Goal: Task Accomplishment & Management: Use online tool/utility

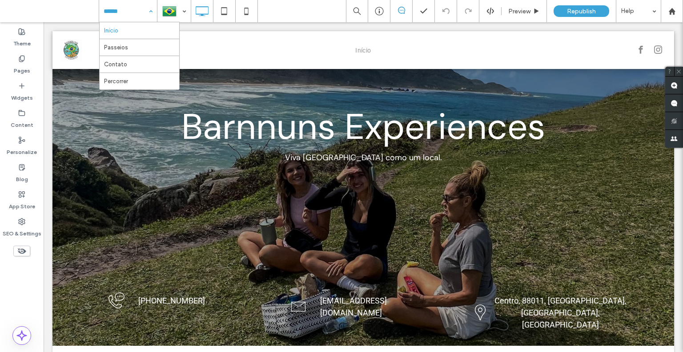
click at [126, 10] on input at bounding box center [126, 11] width 44 height 22
click at [21, 62] on icon at bounding box center [21, 58] width 7 height 7
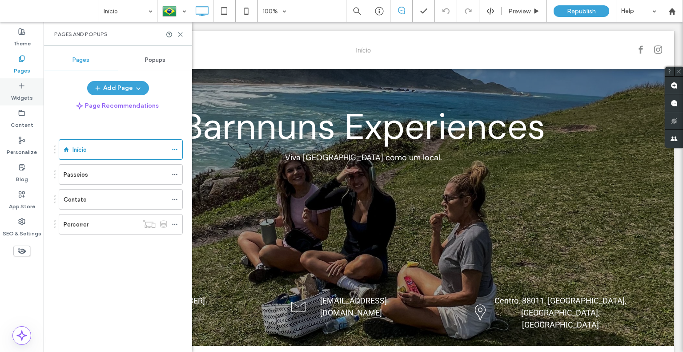
click at [21, 97] on label "Widgets" at bounding box center [22, 95] width 22 height 12
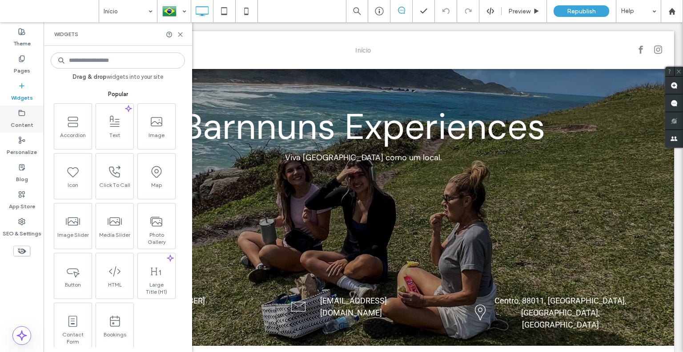
click at [21, 115] on use at bounding box center [22, 112] width 6 height 5
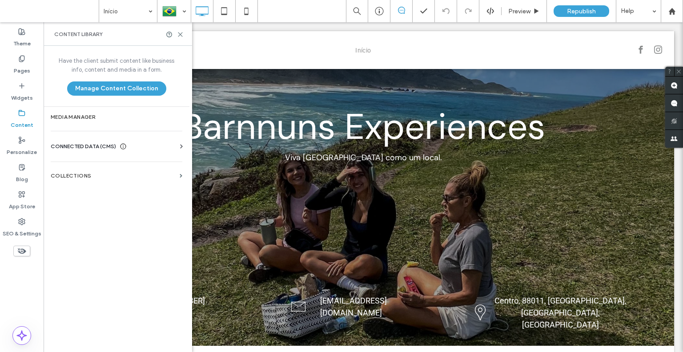
click at [81, 147] on span "CONNECTED DATA (CMS)" at bounding box center [83, 146] width 65 height 9
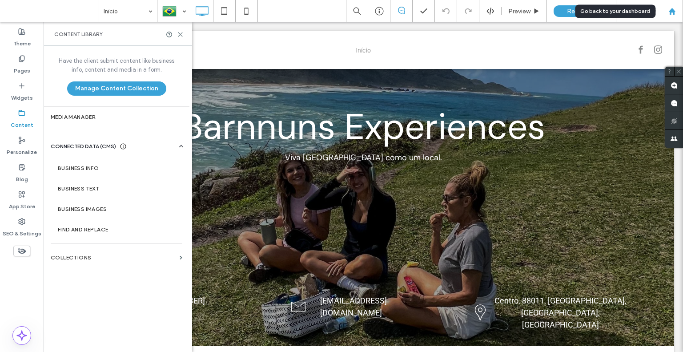
click at [669, 15] on icon at bounding box center [672, 12] width 8 height 8
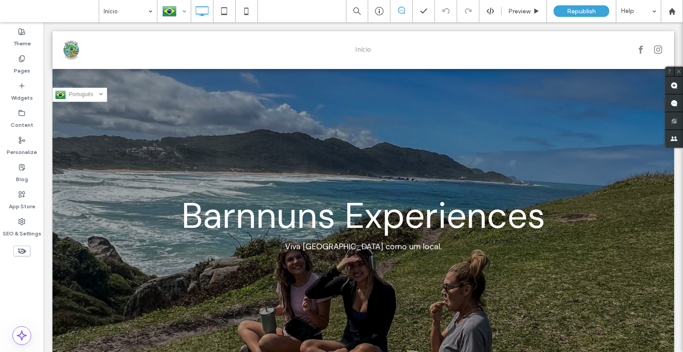
click at [184, 10] on div at bounding box center [174, 10] width 32 height 21
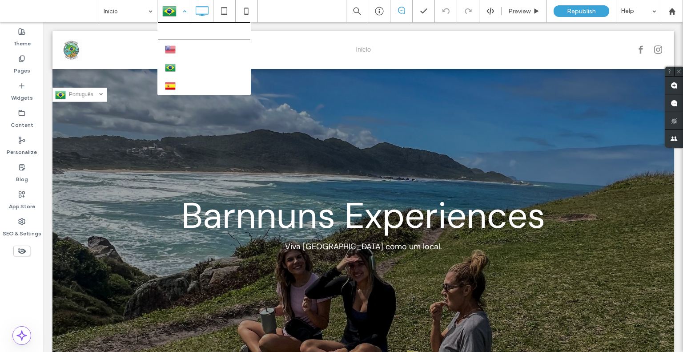
click at [184, 10] on div at bounding box center [174, 10] width 32 height 21
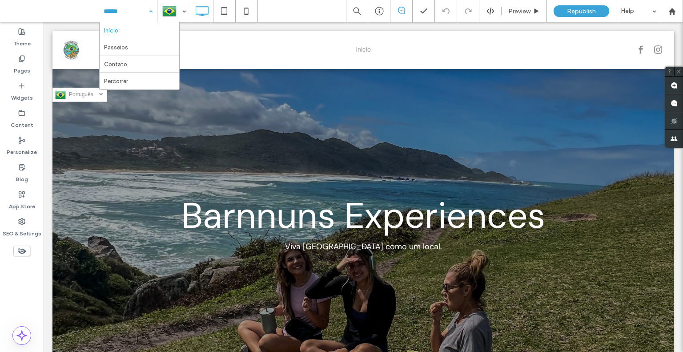
click at [151, 12] on div "Início Passeios Contato Percorrer" at bounding box center [128, 11] width 58 height 22
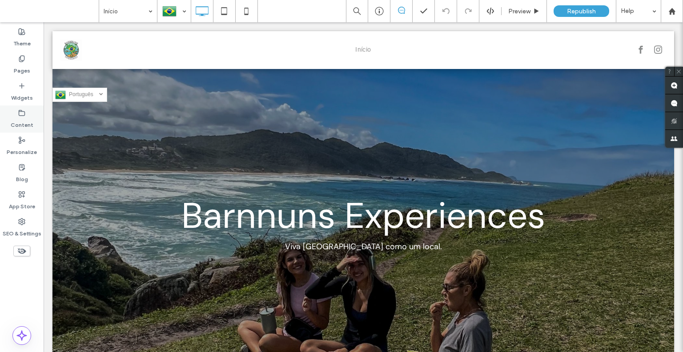
click at [16, 126] on label "Content" at bounding box center [22, 123] width 23 height 12
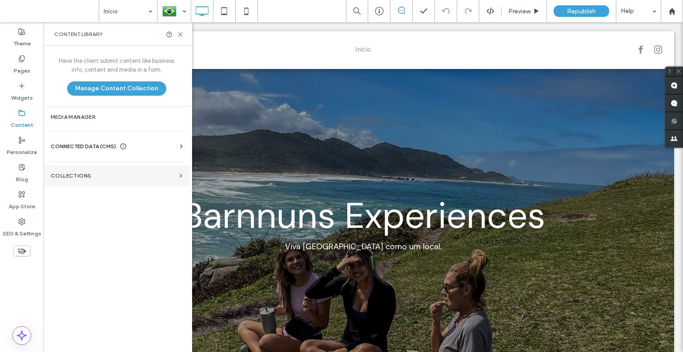
click at [141, 173] on label "Collections" at bounding box center [113, 176] width 125 height 6
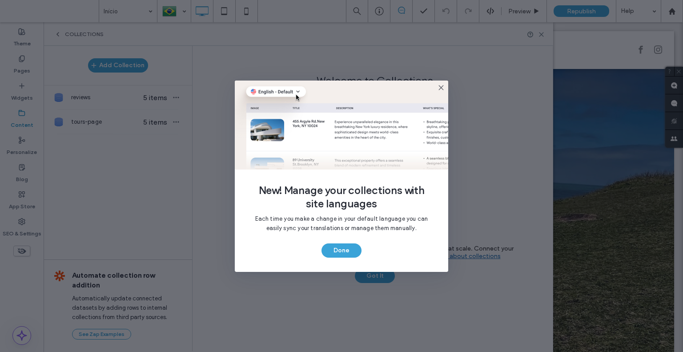
click at [441, 86] on icon at bounding box center [441, 87] width 7 height 7
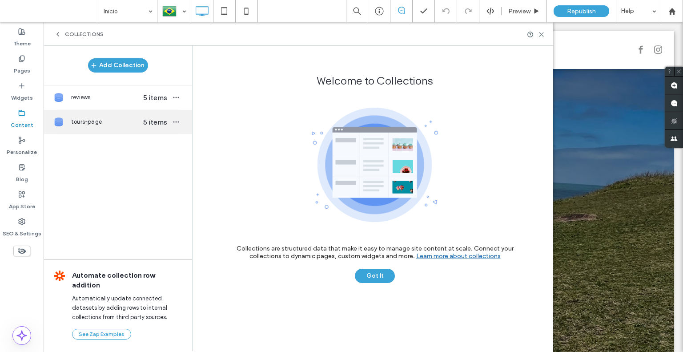
click at [129, 119] on span "tours-page" at bounding box center [105, 121] width 68 height 9
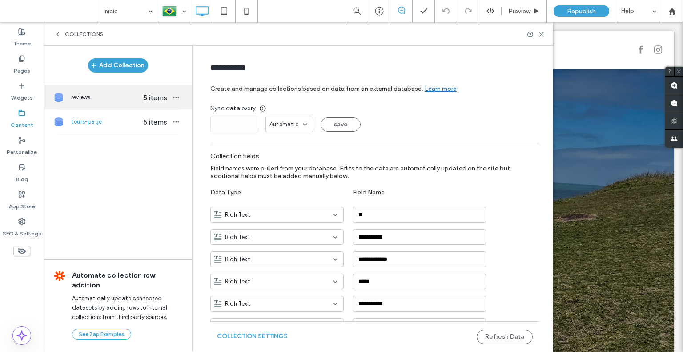
click at [140, 97] on span "5 items" at bounding box center [155, 97] width 31 height 8
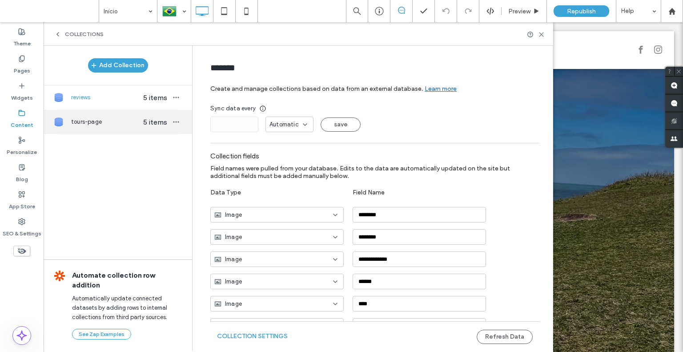
click at [143, 122] on span "5 items" at bounding box center [155, 122] width 31 height 8
type input "**********"
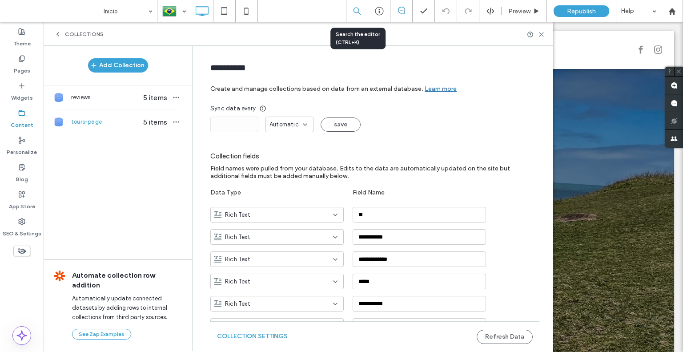
click at [356, 14] on icon at bounding box center [357, 11] width 8 height 8
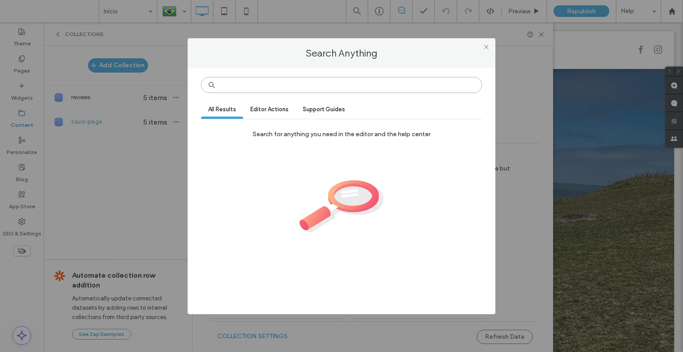
click at [304, 86] on input at bounding box center [341, 85] width 281 height 16
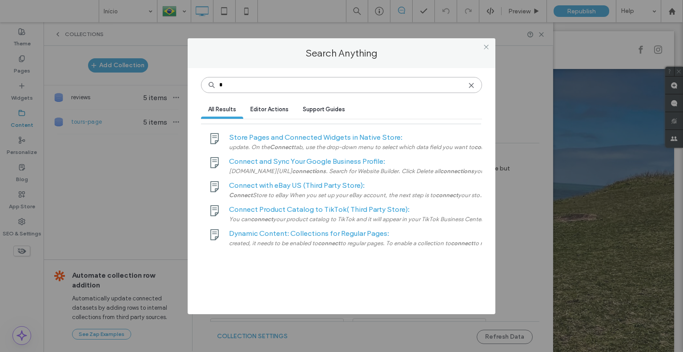
type input "*"
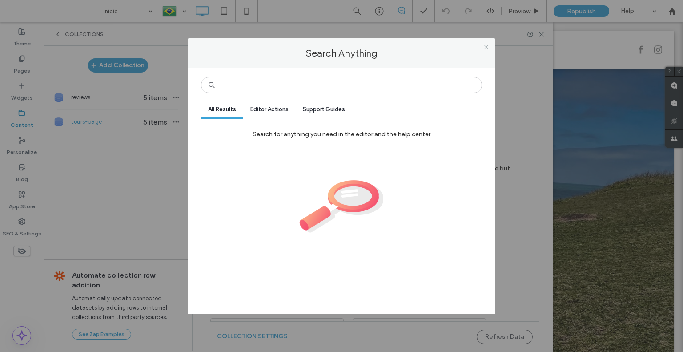
click at [487, 49] on icon at bounding box center [486, 47] width 7 height 7
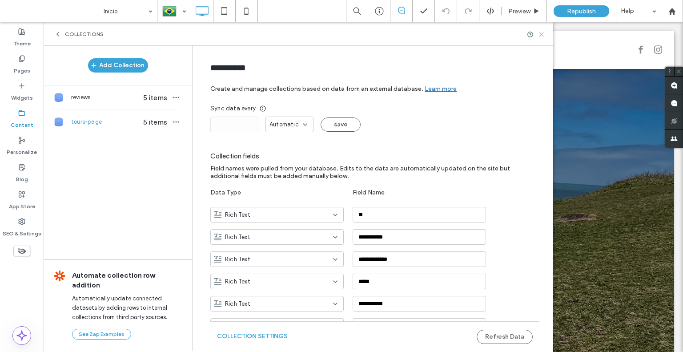
click at [540, 35] on use at bounding box center [542, 34] width 4 height 4
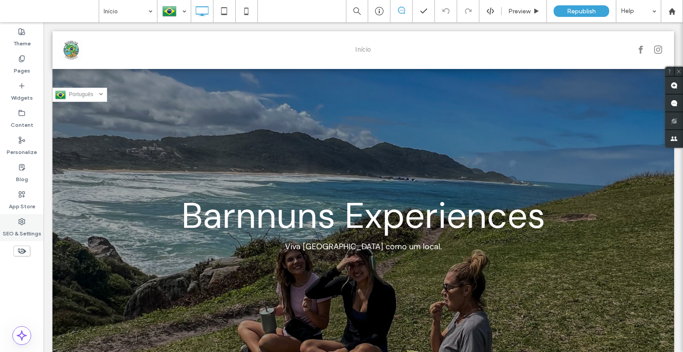
click at [25, 228] on label "SEO & Settings" at bounding box center [22, 231] width 39 height 12
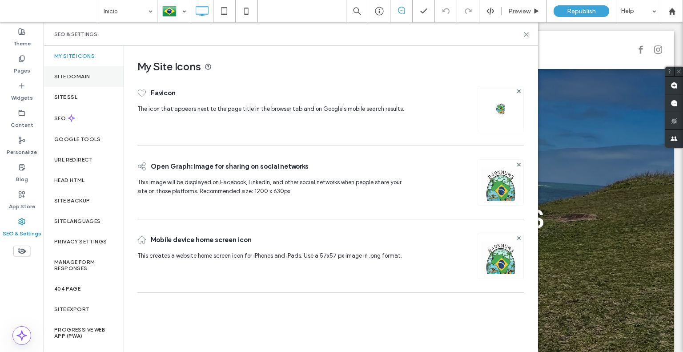
click at [76, 75] on label "Site Domain" at bounding box center [72, 76] width 36 height 6
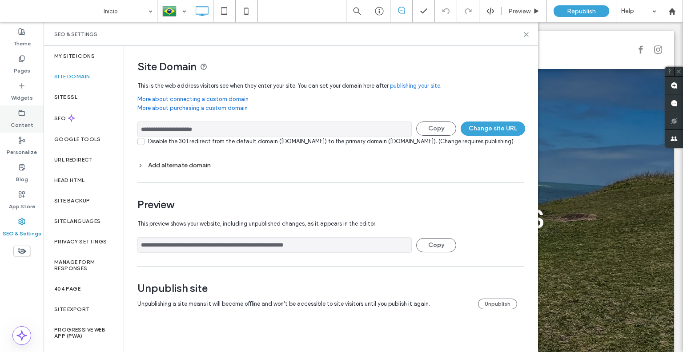
click at [20, 120] on label "Content" at bounding box center [22, 123] width 23 height 12
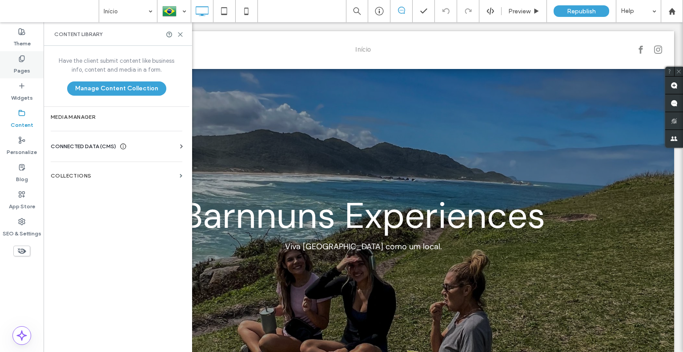
click at [25, 64] on label "Pages" at bounding box center [22, 68] width 16 height 12
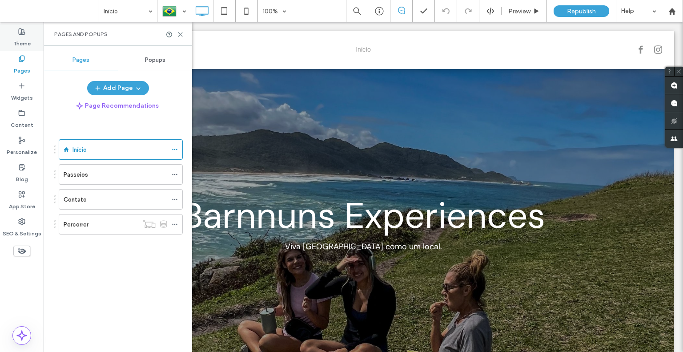
click at [21, 39] on label "Theme" at bounding box center [21, 41] width 17 height 12
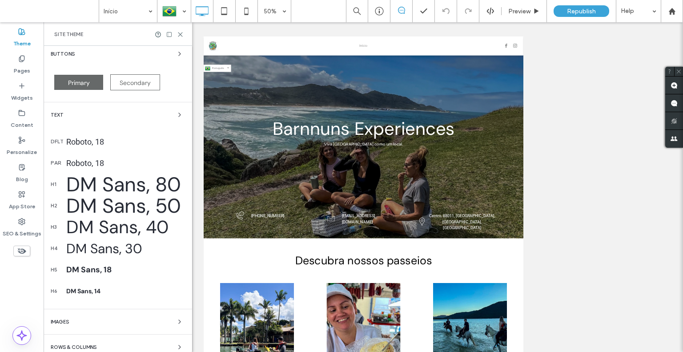
scroll to position [133, 0]
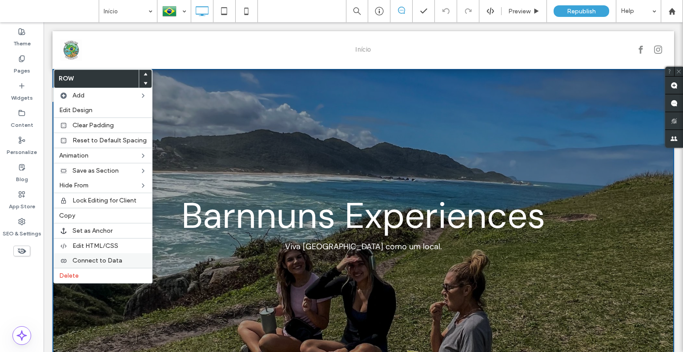
click at [118, 258] on span "Connect to Data" at bounding box center [97, 261] width 50 height 8
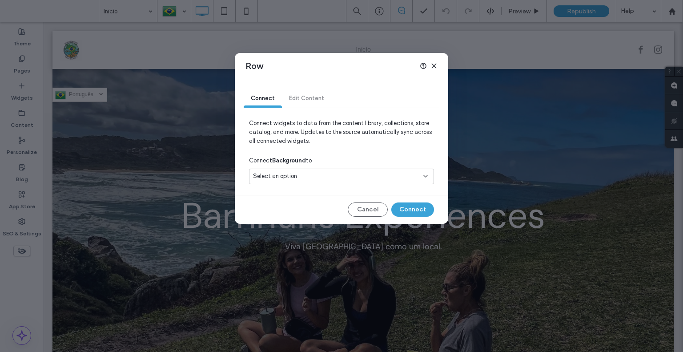
click at [314, 97] on div "Connect Edit Content" at bounding box center [342, 99] width 196 height 18
click at [294, 177] on span "Select an option" at bounding box center [275, 176] width 44 height 9
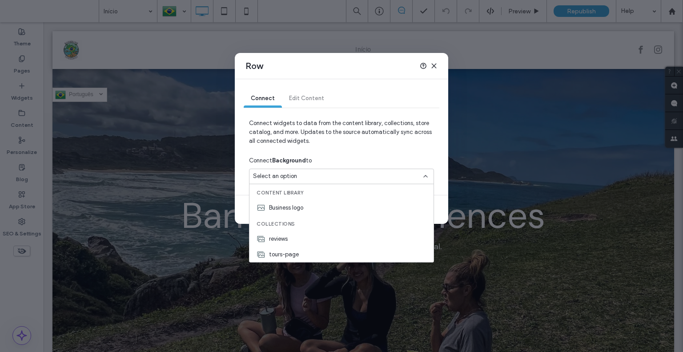
click at [294, 177] on span "Select an option" at bounding box center [275, 176] width 44 height 9
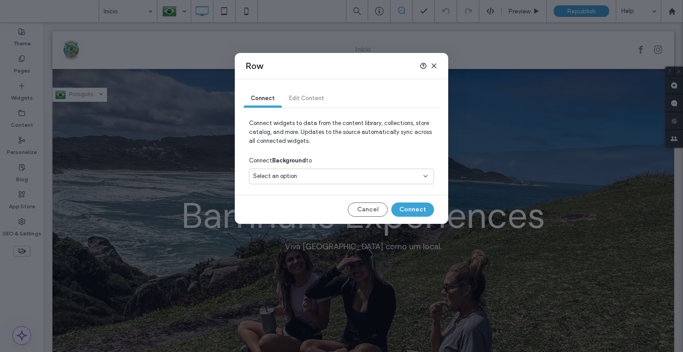
click at [433, 70] on div "Row" at bounding box center [341, 66] width 213 height 26
click at [433, 65] on icon at bounding box center [434, 65] width 7 height 7
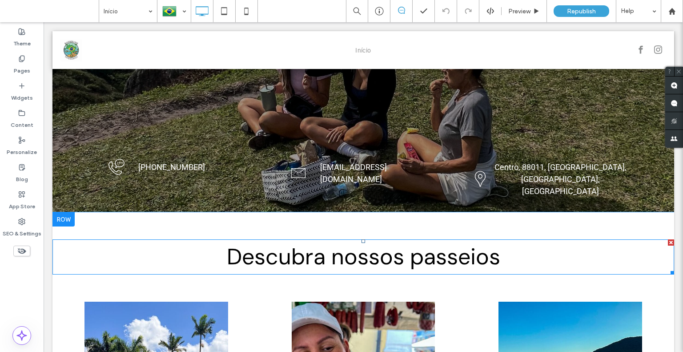
scroll to position [356, 0]
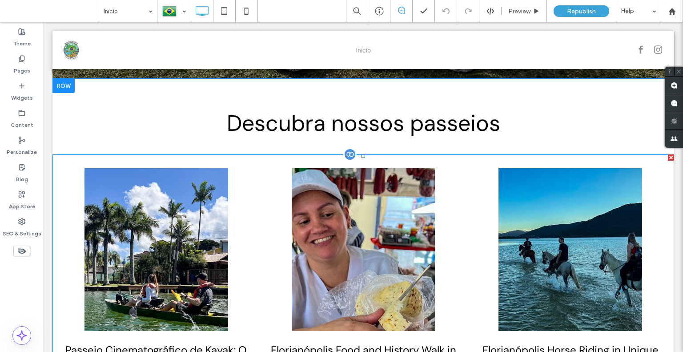
click at [346, 148] on div at bounding box center [349, 154] width 13 height 13
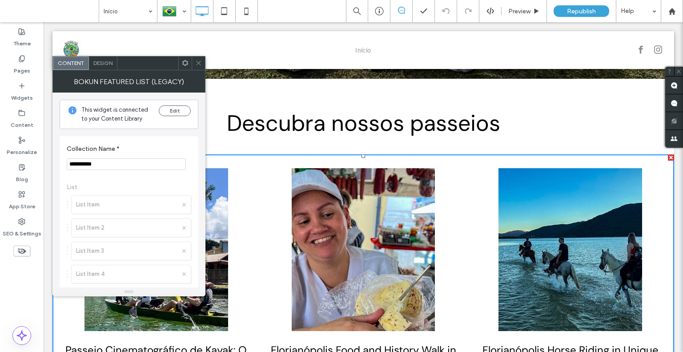
click at [108, 67] on div "Design" at bounding box center [103, 62] width 28 height 13
click at [76, 65] on span "Content" at bounding box center [70, 63] width 26 height 7
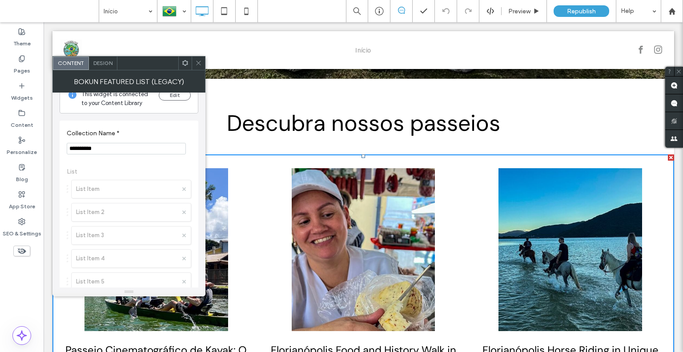
scroll to position [0, 0]
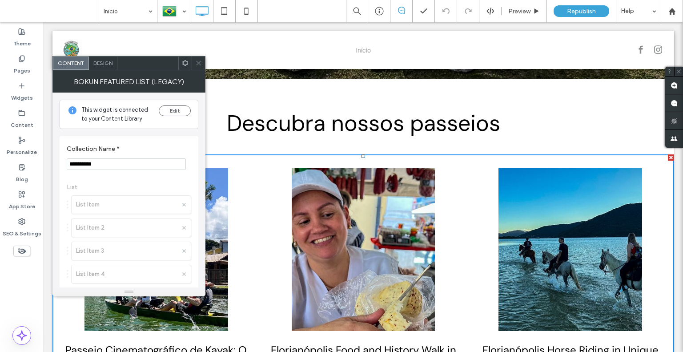
click at [186, 64] on icon at bounding box center [185, 63] width 7 height 7
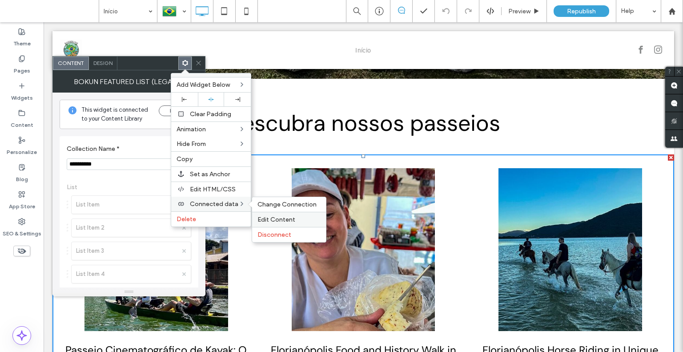
click at [273, 218] on span "Edit Content" at bounding box center [277, 220] width 38 height 8
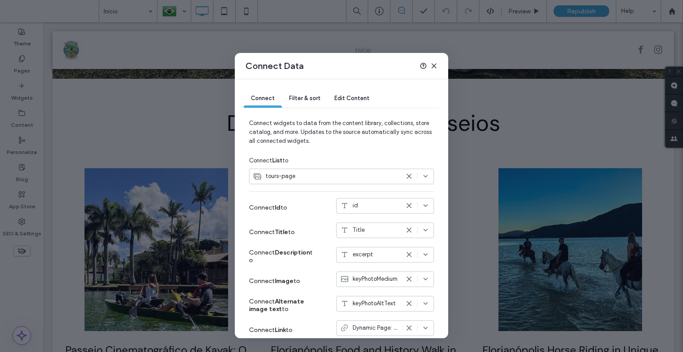
click at [351, 180] on div "tours-page" at bounding box center [326, 176] width 146 height 9
click at [282, 209] on span "reviews" at bounding box center [278, 207] width 19 height 9
click at [422, 176] on icon at bounding box center [425, 176] width 7 height 7
click at [298, 205] on div "reviews" at bounding box center [338, 208] width 177 height 16
click at [422, 177] on icon at bounding box center [425, 176] width 7 height 7
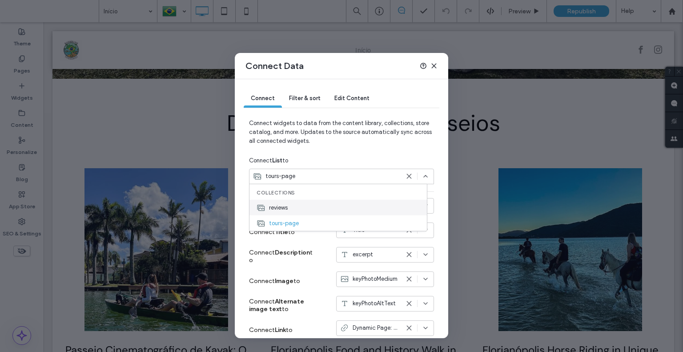
click at [303, 206] on div "reviews" at bounding box center [338, 208] width 177 height 16
click at [422, 174] on icon at bounding box center [425, 176] width 7 height 7
click at [267, 207] on div "reviews" at bounding box center [338, 208] width 177 height 16
click at [320, 97] on div "Filter & sort" at bounding box center [304, 99] width 45 height 18
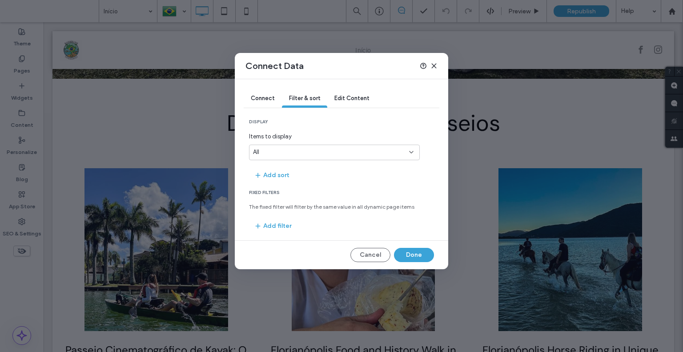
click at [352, 97] on span "Edit Content" at bounding box center [351, 98] width 35 height 7
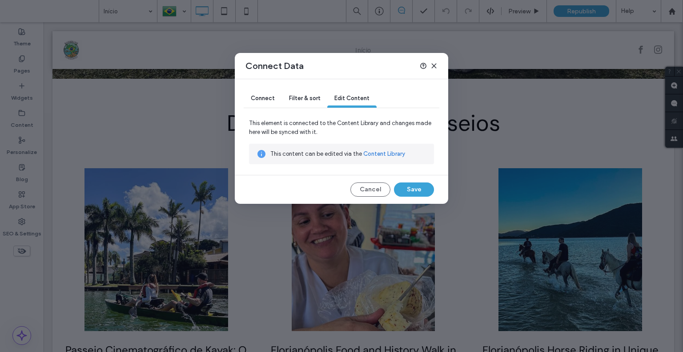
click at [254, 97] on span "Connect" at bounding box center [263, 98] width 24 height 7
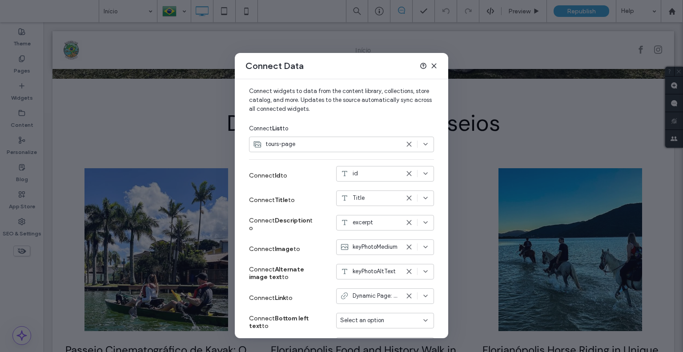
scroll to position [44, 0]
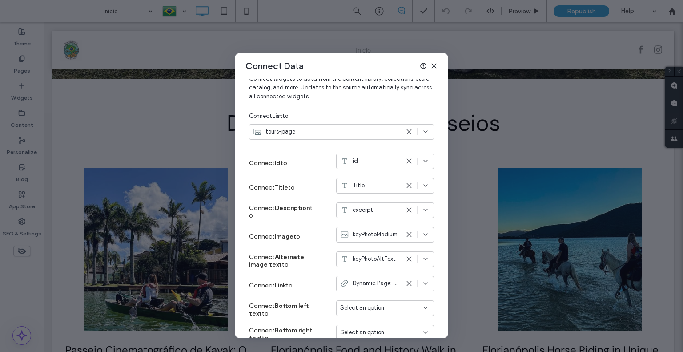
click at [309, 130] on div "tours-page" at bounding box center [326, 131] width 146 height 9
click at [286, 162] on span "reviews" at bounding box center [278, 162] width 19 height 9
click at [288, 132] on span "tours-page" at bounding box center [281, 131] width 30 height 9
click at [288, 164] on span "reviews" at bounding box center [278, 162] width 19 height 9
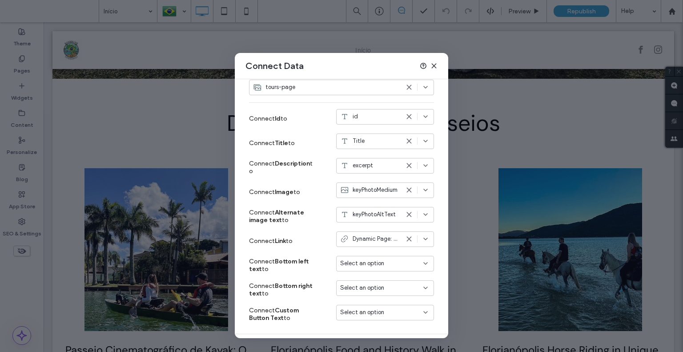
click at [434, 65] on use at bounding box center [434, 66] width 4 height 4
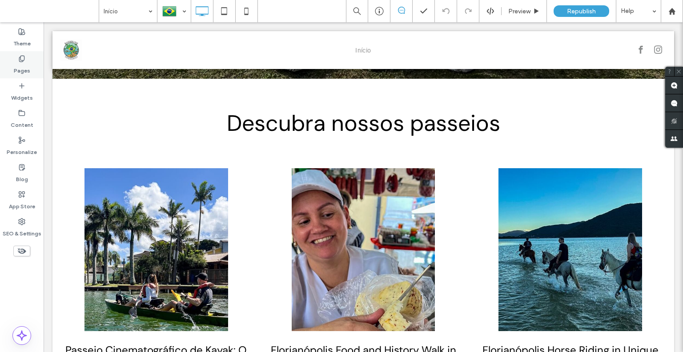
click at [20, 65] on label "Pages" at bounding box center [22, 68] width 16 height 12
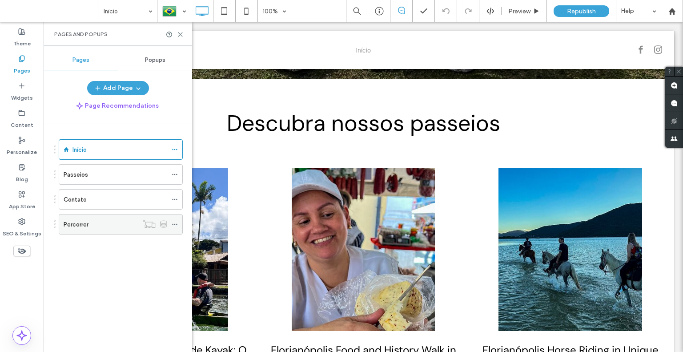
click at [121, 227] on div "Percorrer" at bounding box center [101, 224] width 75 height 9
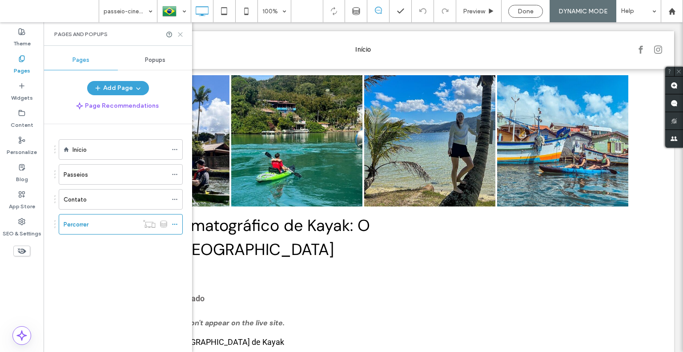
click at [181, 33] on icon at bounding box center [180, 34] width 7 height 7
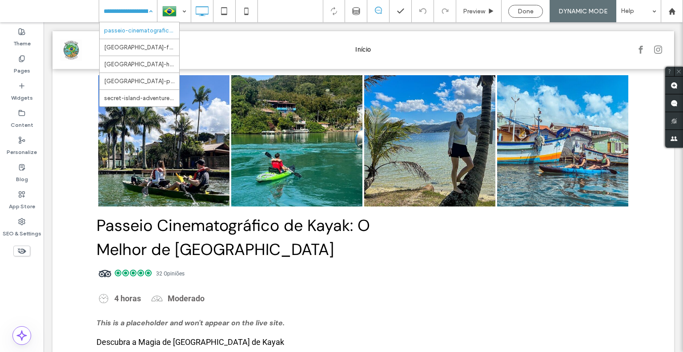
click at [153, 9] on div "passeio-cinematografico-de-kayak-o-melhor-de-florianopolis florianopolis-food-a…" at bounding box center [128, 11] width 58 height 22
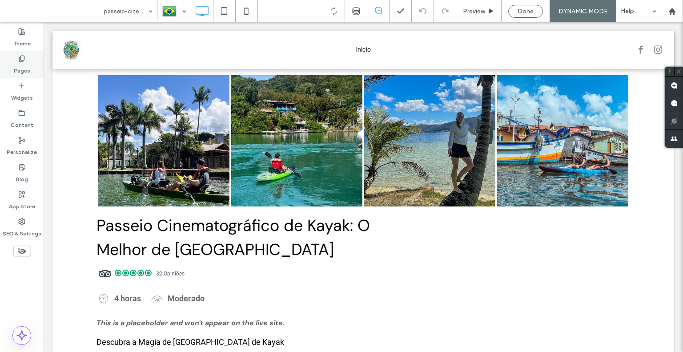
click at [20, 71] on label "Pages" at bounding box center [22, 68] width 16 height 12
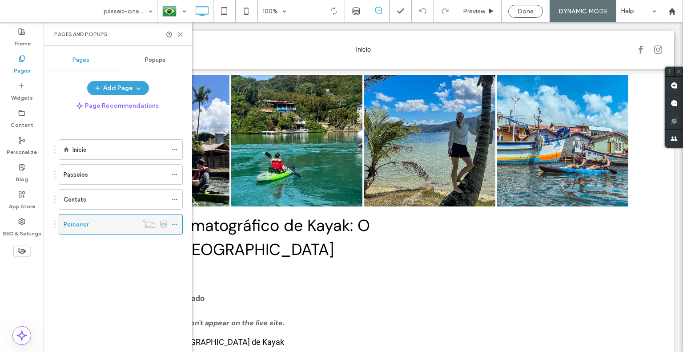
click at [175, 222] on icon at bounding box center [175, 224] width 6 height 6
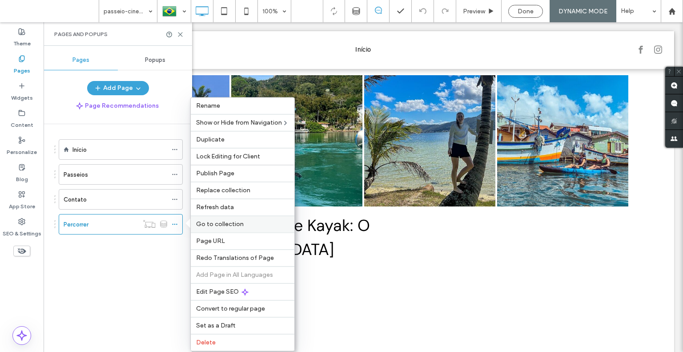
click at [217, 225] on span "Go to collection" at bounding box center [220, 224] width 48 height 8
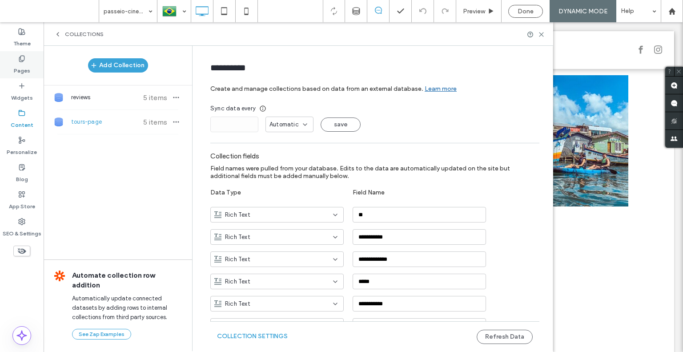
click at [16, 60] on div "Pages" at bounding box center [22, 64] width 44 height 27
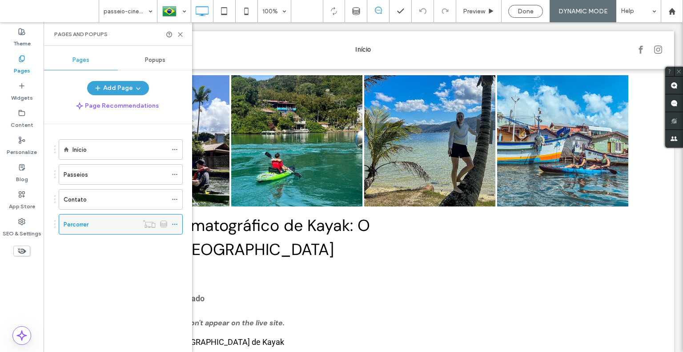
click at [169, 225] on div at bounding box center [154, 223] width 33 height 9
click at [173, 225] on icon at bounding box center [175, 224] width 6 height 6
drag, startPoint x: 180, startPoint y: 33, endPoint x: 183, endPoint y: 113, distance: 80.1
click at [180, 33] on icon at bounding box center [180, 34] width 7 height 7
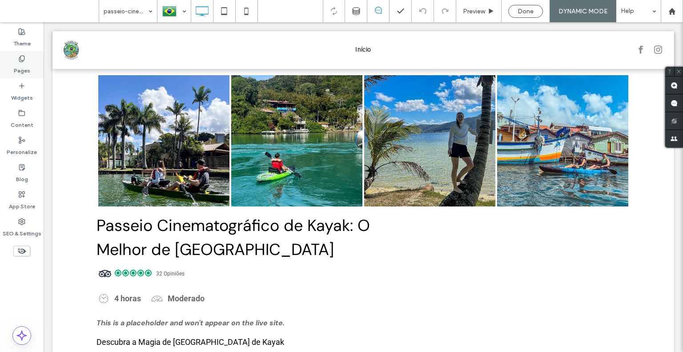
click at [20, 65] on label "Pages" at bounding box center [22, 68] width 16 height 12
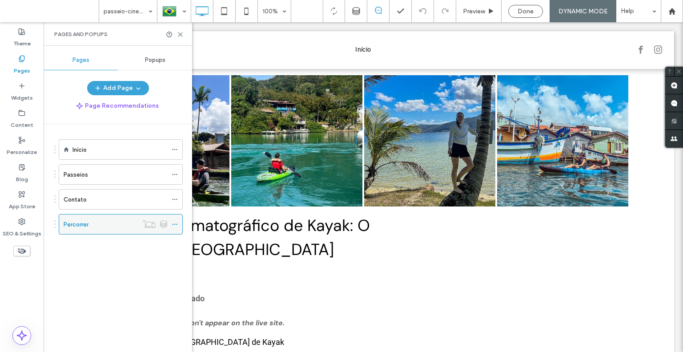
click at [176, 221] on icon at bounding box center [175, 224] width 6 height 6
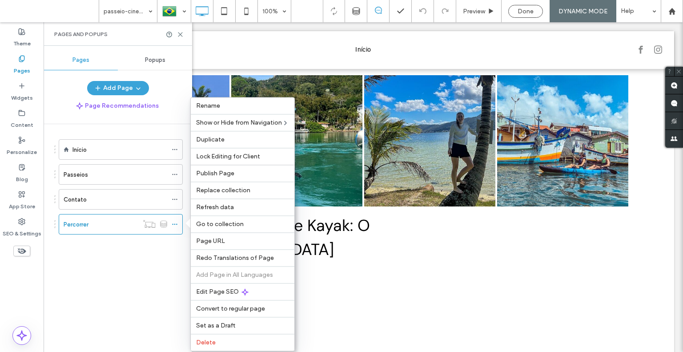
scroll to position [89, 0]
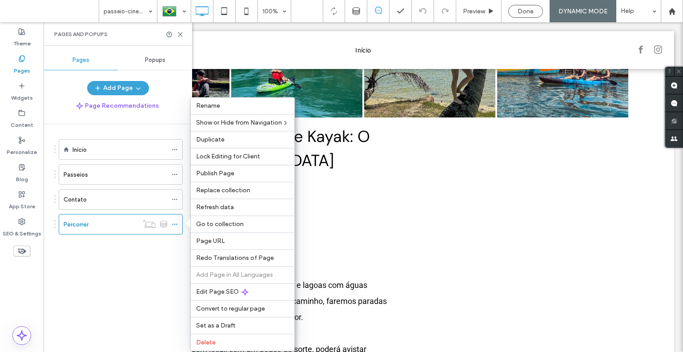
click at [107, 264] on div "Início Passeios Contato Percorrer" at bounding box center [123, 235] width 138 height 223
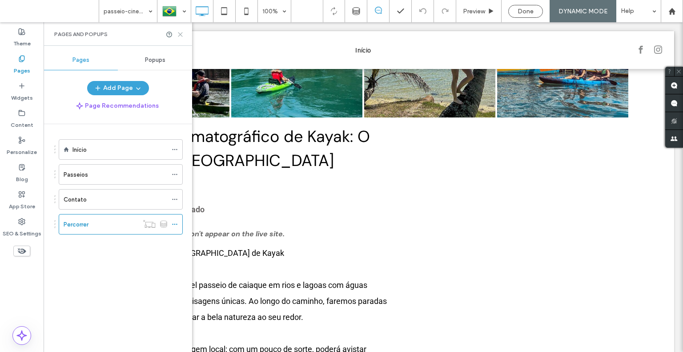
click at [183, 35] on icon at bounding box center [180, 34] width 7 height 7
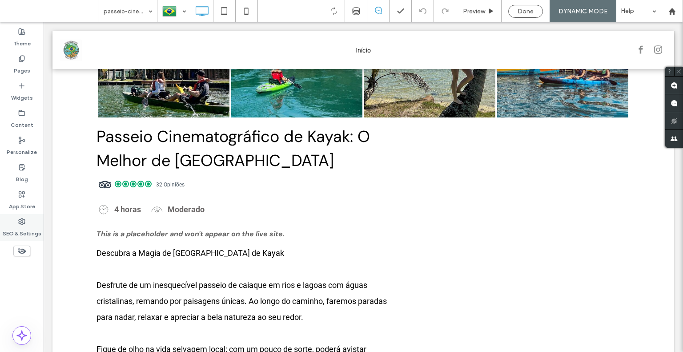
click at [24, 233] on label "SEO & Settings" at bounding box center [22, 231] width 39 height 12
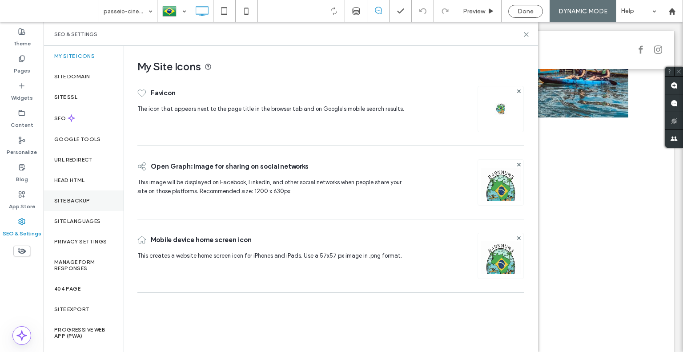
click at [85, 201] on label "Site Backup" at bounding box center [72, 200] width 36 height 6
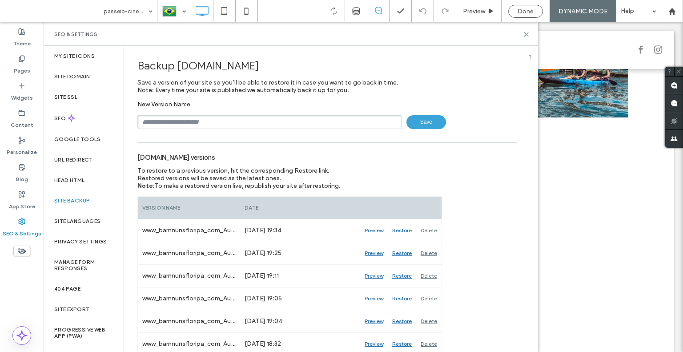
click at [194, 122] on input "text" at bounding box center [269, 122] width 265 height 14
type input "**********"
click at [433, 125] on span "Save" at bounding box center [427, 122] width 40 height 14
click at [19, 66] on label "Pages" at bounding box center [22, 68] width 16 height 12
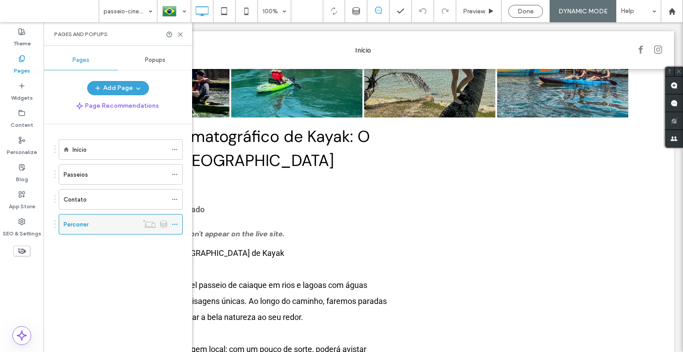
click at [173, 221] on icon at bounding box center [175, 224] width 6 height 6
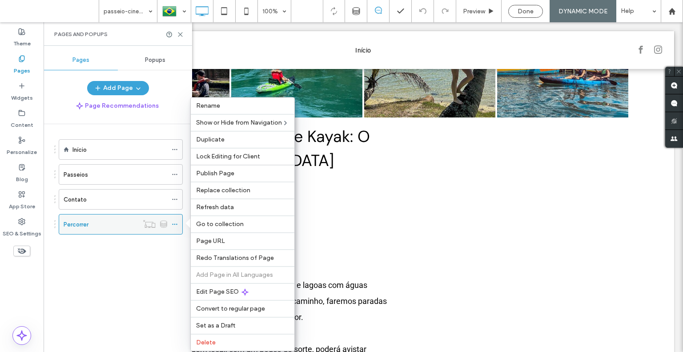
click at [174, 224] on icon at bounding box center [175, 224] width 6 height 6
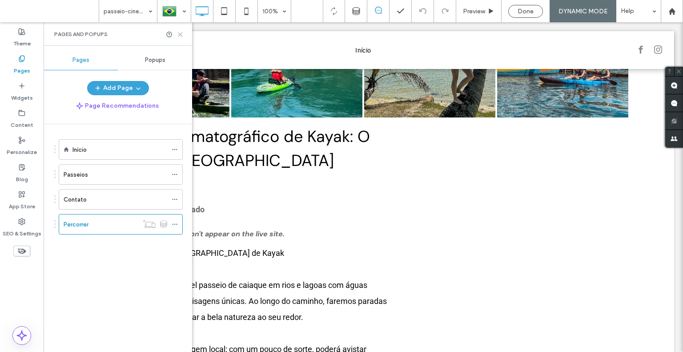
click at [182, 35] on icon at bounding box center [180, 34] width 7 height 7
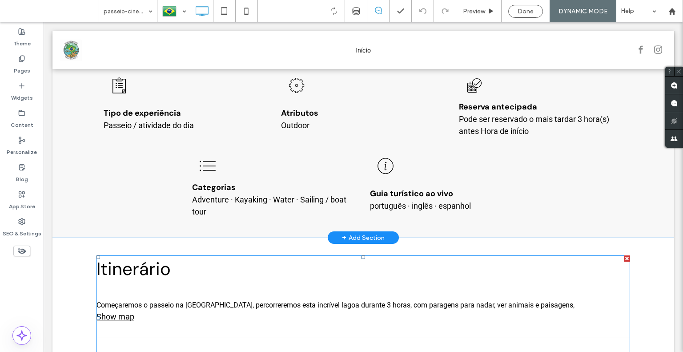
scroll to position [712, 0]
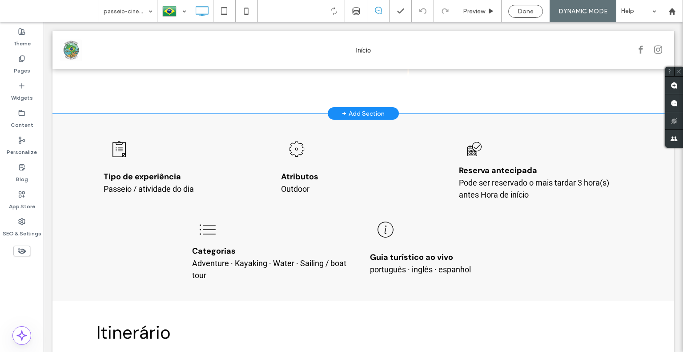
click at [363, 114] on div "+ Add Section" at bounding box center [363, 114] width 43 height 10
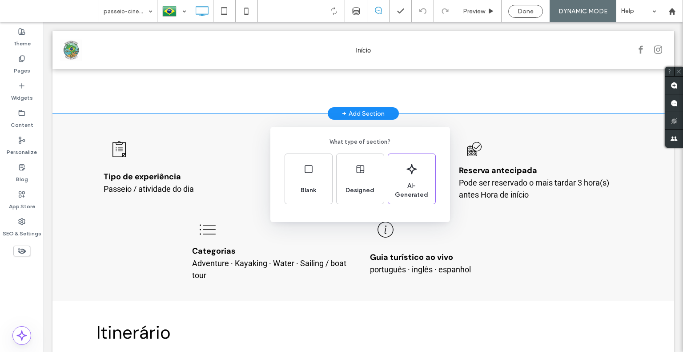
click at [363, 113] on div "What type of section? Blank Designed AI-Generated" at bounding box center [341, 197] width 683 height 395
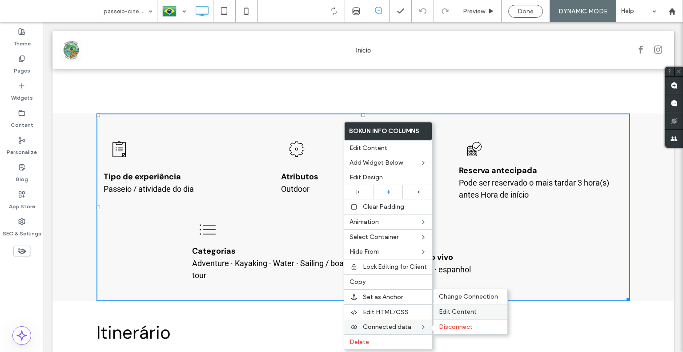
click at [449, 308] on span "Edit Content" at bounding box center [458, 312] width 38 height 8
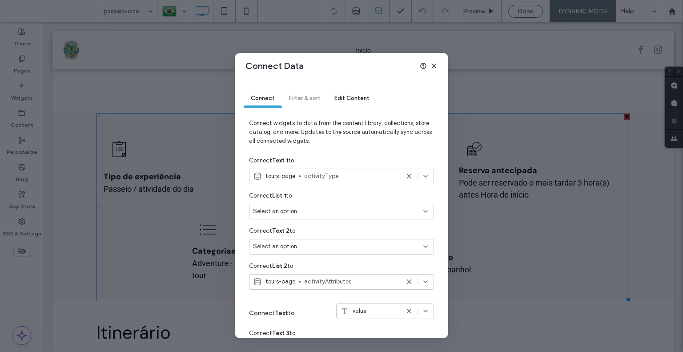
scroll to position [44, 0]
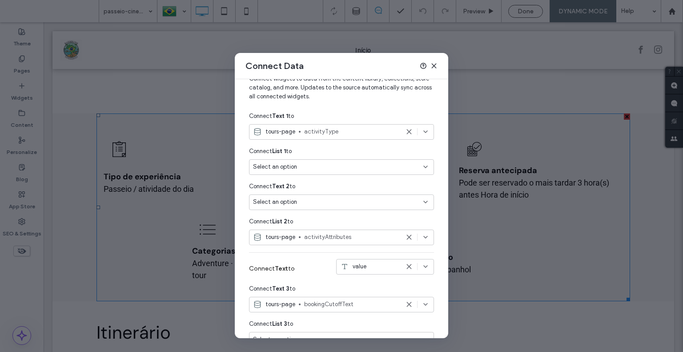
click at [304, 202] on div "Select an option" at bounding box center [336, 201] width 166 height 9
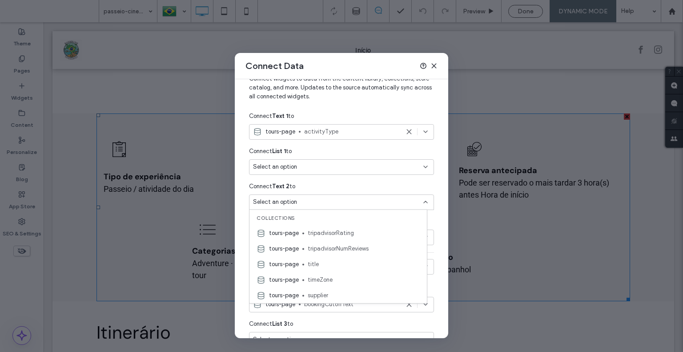
click at [304, 202] on div "Select an option" at bounding box center [336, 201] width 166 height 9
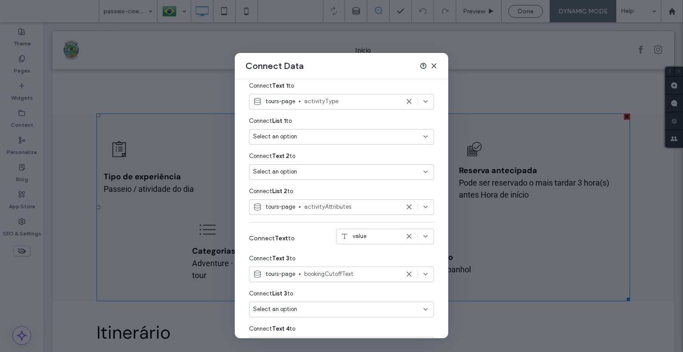
scroll to position [89, 0]
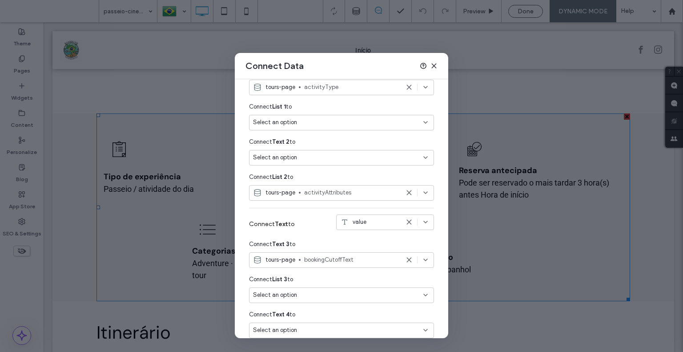
click at [302, 156] on div "Select an option" at bounding box center [336, 157] width 166 height 9
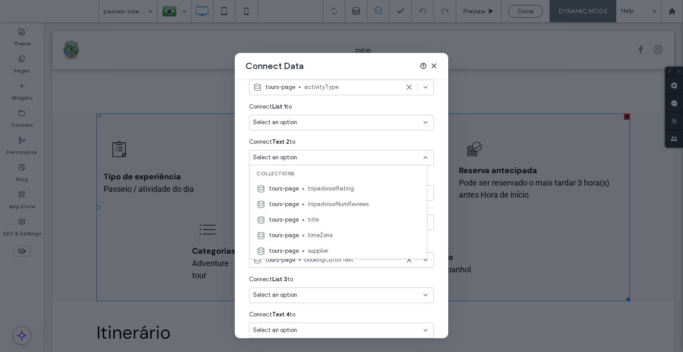
click at [302, 156] on div "Select an option" at bounding box center [336, 157] width 166 height 9
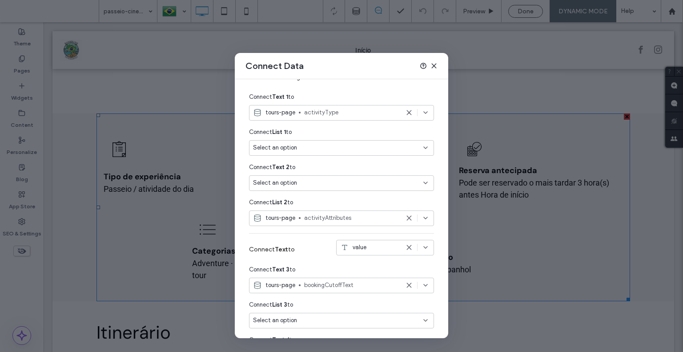
scroll to position [44, 0]
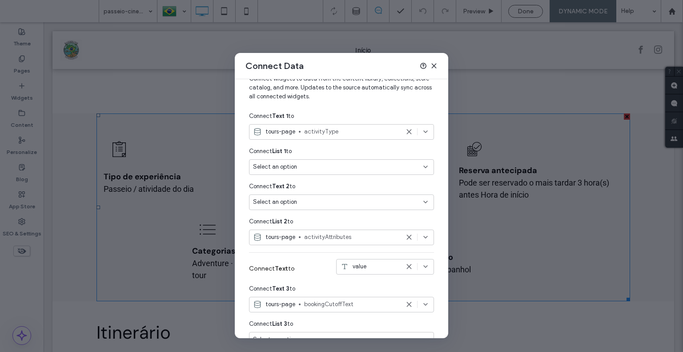
click at [436, 65] on icon at bounding box center [434, 65] width 7 height 7
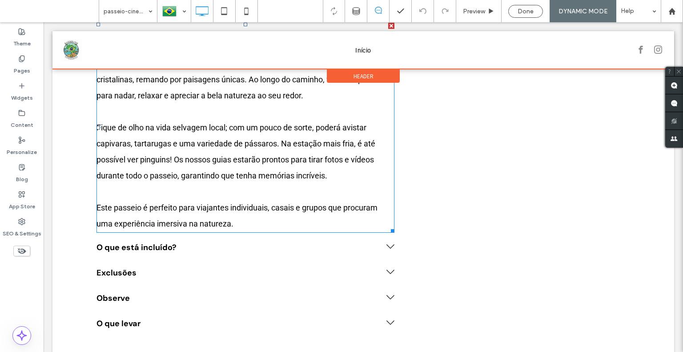
scroll to position [267, 0]
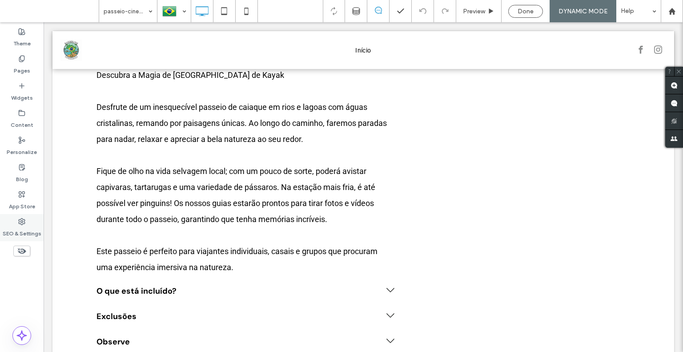
click at [25, 225] on label "SEO & Settings" at bounding box center [22, 231] width 39 height 12
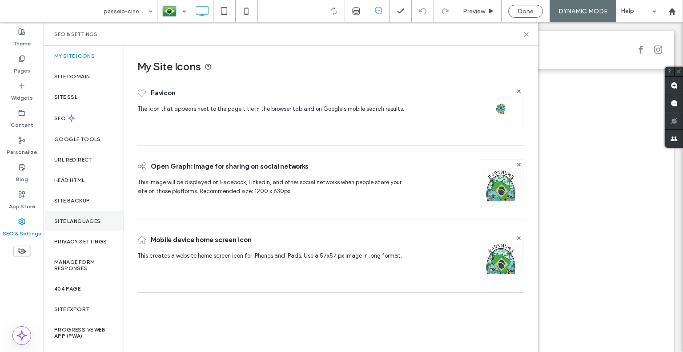
click at [68, 222] on label "Site Languages" at bounding box center [77, 221] width 47 height 6
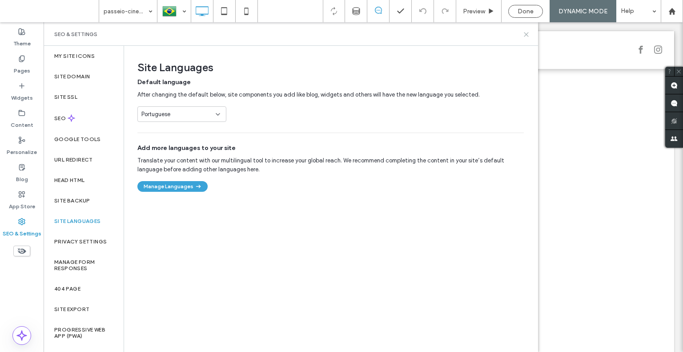
click at [525, 36] on use at bounding box center [526, 34] width 4 height 4
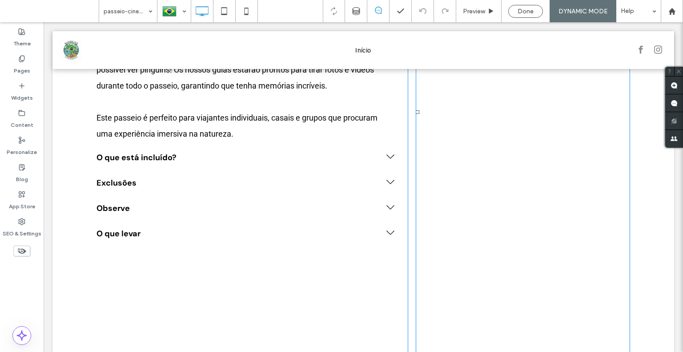
scroll to position [578, 0]
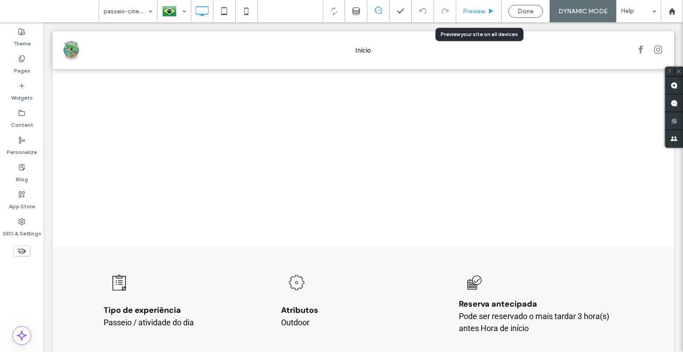
click at [484, 12] on span "Preview" at bounding box center [474, 12] width 22 height 8
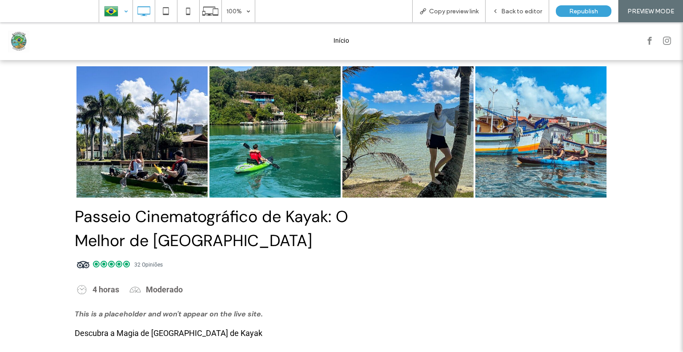
click at [121, 8] on div at bounding box center [116, 10] width 32 height 21
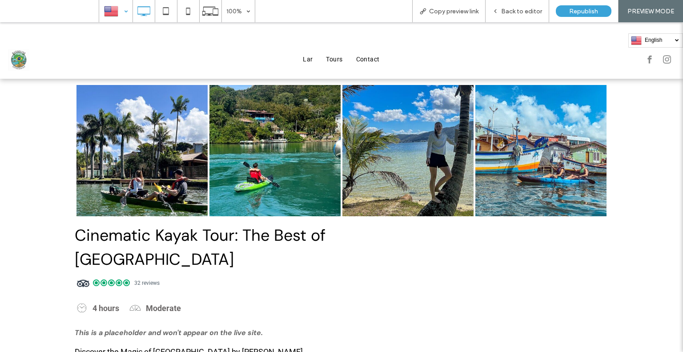
click at [327, 60] on span "Tours" at bounding box center [334, 59] width 16 height 9
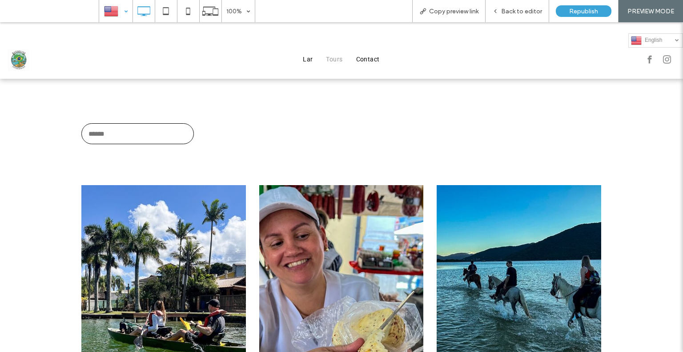
click at [129, 12] on div at bounding box center [116, 10] width 32 height 21
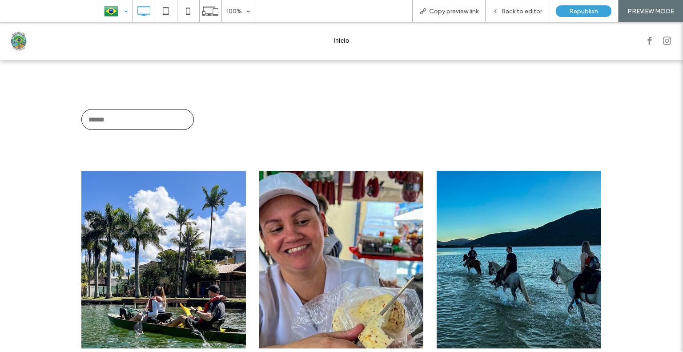
click at [646, 12] on span "PREVIEW MODE" at bounding box center [651, 12] width 47 height 8
click at [509, 11] on span "Back to editor" at bounding box center [521, 12] width 41 height 8
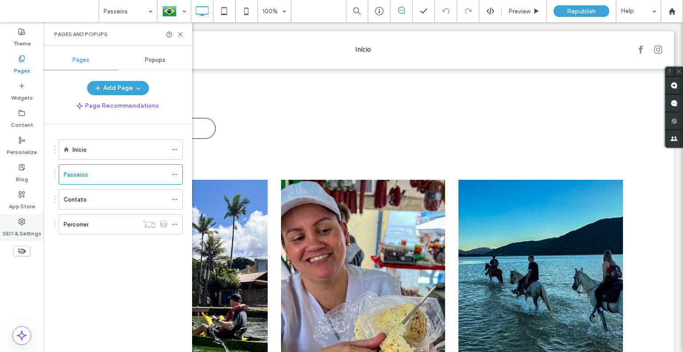
click at [18, 226] on label "SEO & Settings" at bounding box center [22, 231] width 39 height 12
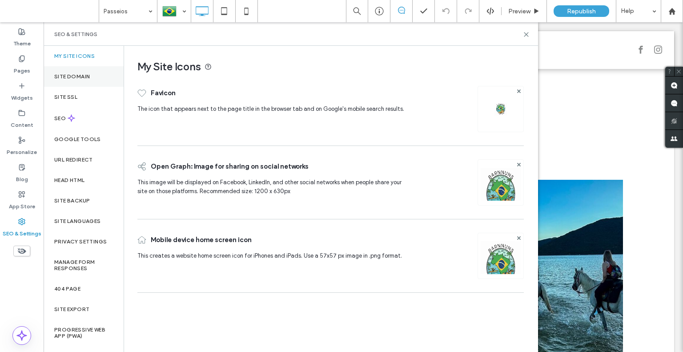
click at [70, 76] on label "Site Domain" at bounding box center [72, 76] width 36 height 6
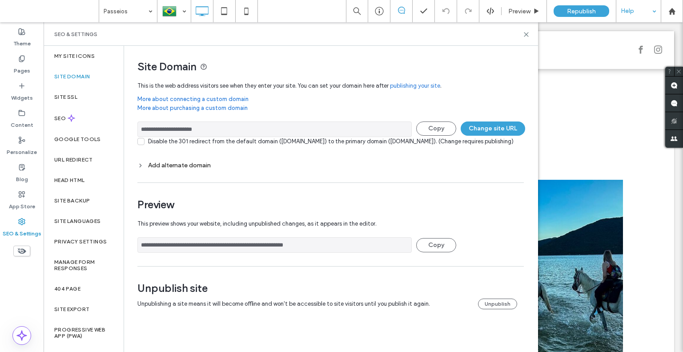
click at [632, 12] on div "Help" at bounding box center [638, 11] width 44 height 22
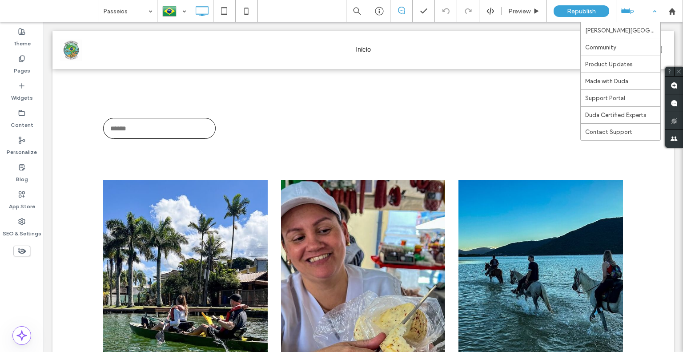
click at [633, 12] on div "Help" at bounding box center [638, 11] width 44 height 22
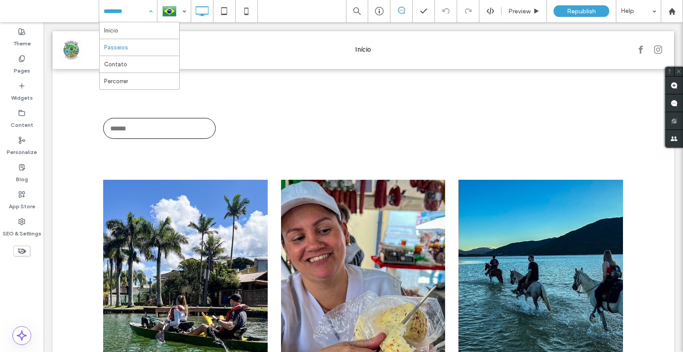
click at [131, 15] on input at bounding box center [126, 11] width 44 height 22
click at [15, 123] on label "Content" at bounding box center [22, 123] width 23 height 12
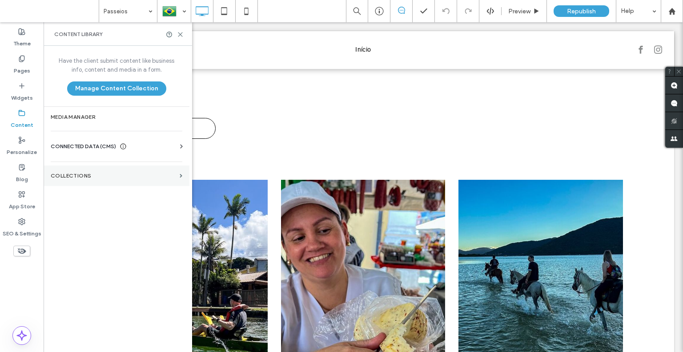
click at [95, 177] on label "Collections" at bounding box center [113, 176] width 125 height 6
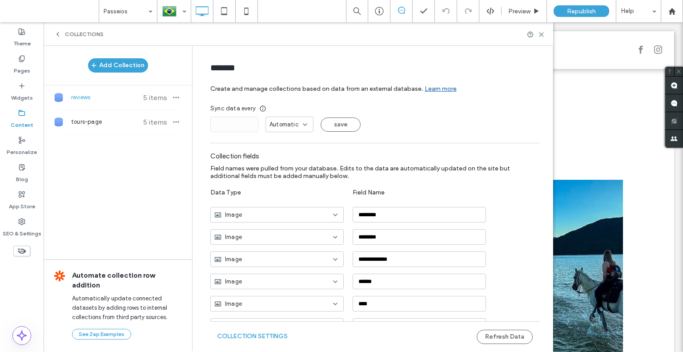
click at [62, 35] on div "Collections" at bounding box center [78, 34] width 49 height 7
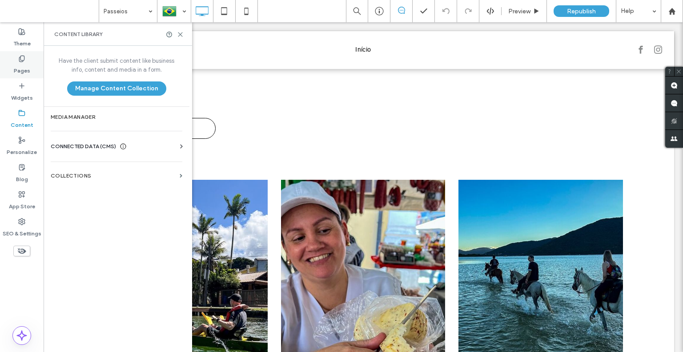
click at [20, 63] on label "Pages" at bounding box center [22, 68] width 16 height 12
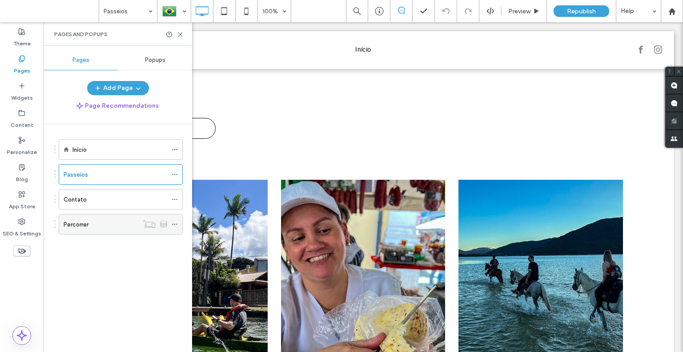
click at [123, 228] on div "Percorrer" at bounding box center [101, 224] width 75 height 20
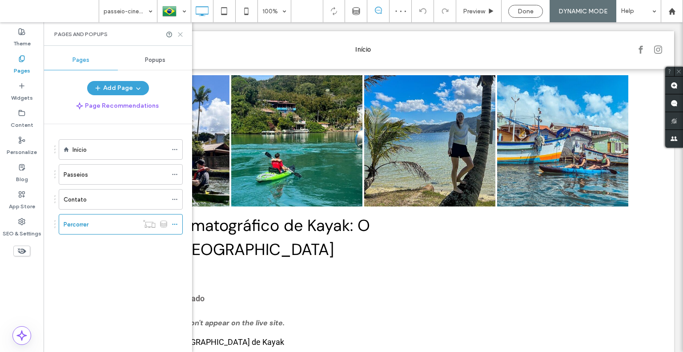
click at [181, 33] on icon at bounding box center [180, 34] width 7 height 7
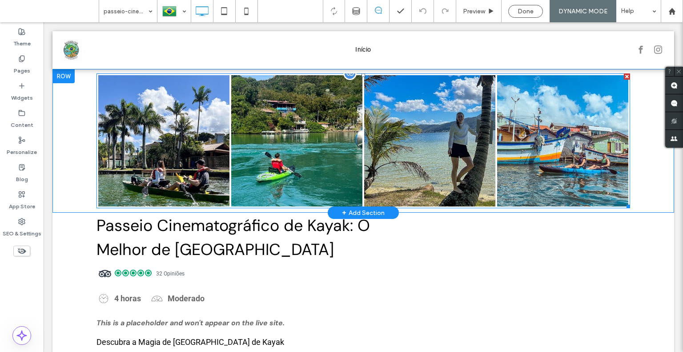
click at [348, 75] on div at bounding box center [349, 73] width 13 height 13
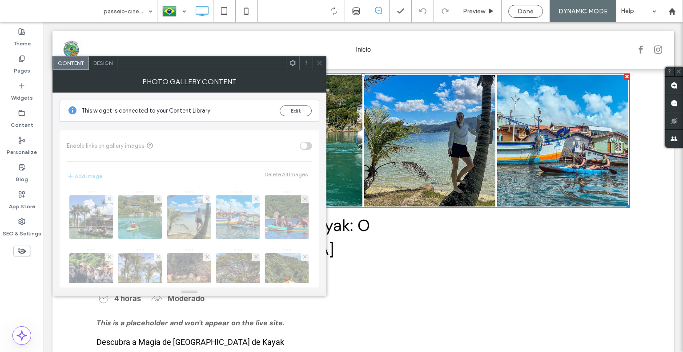
click at [290, 61] on icon at bounding box center [293, 63] width 7 height 7
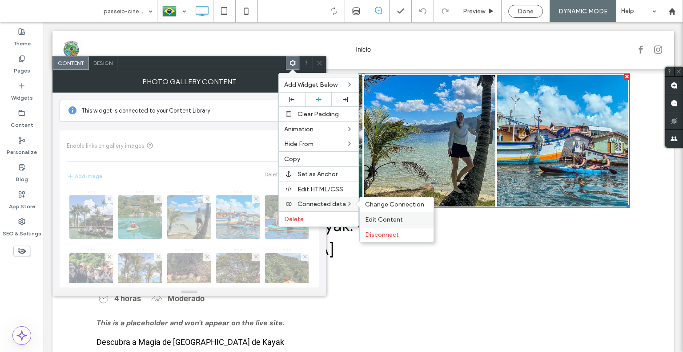
click at [370, 216] on span "Edit Content" at bounding box center [384, 220] width 38 height 8
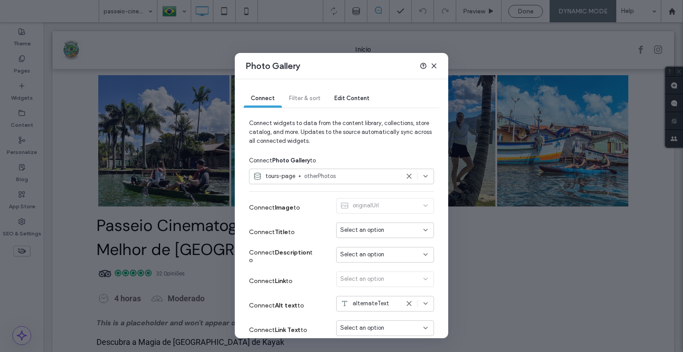
scroll to position [39, 0]
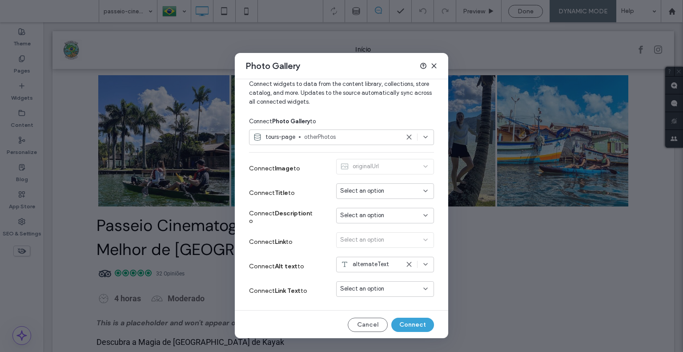
click at [349, 217] on span "Select an option" at bounding box center [362, 215] width 44 height 9
click at [350, 215] on span "Select an option" at bounding box center [362, 215] width 44 height 9
click at [378, 134] on span "otherPhotos" at bounding box center [351, 137] width 95 height 9
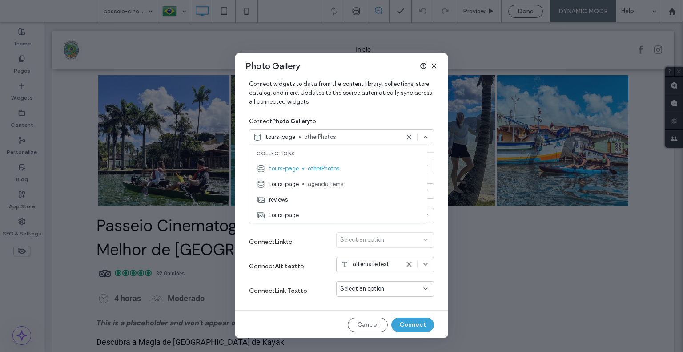
click at [363, 137] on span "otherPhotos" at bounding box center [351, 137] width 95 height 9
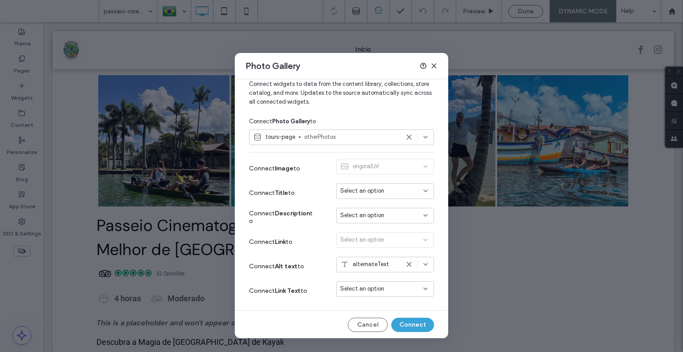
click at [359, 137] on span "otherPhotos" at bounding box center [351, 137] width 95 height 9
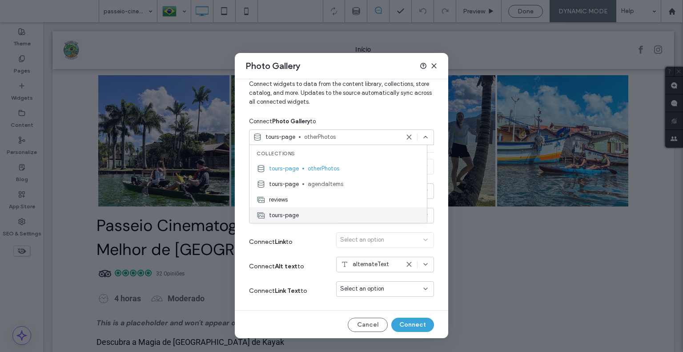
click at [315, 217] on div "tours-page" at bounding box center [338, 215] width 177 height 16
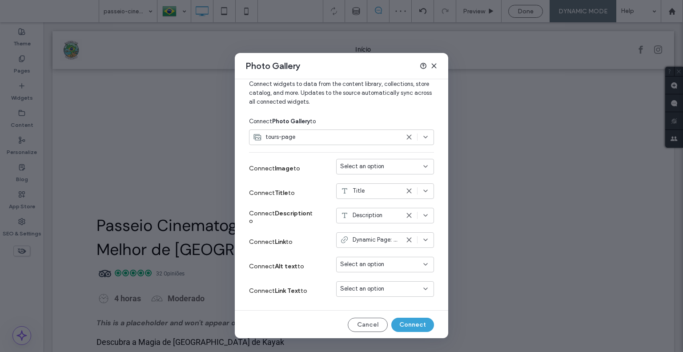
click at [434, 70] on div "Photo Gallery" at bounding box center [341, 66] width 213 height 26
click at [435, 67] on use at bounding box center [434, 66] width 4 height 4
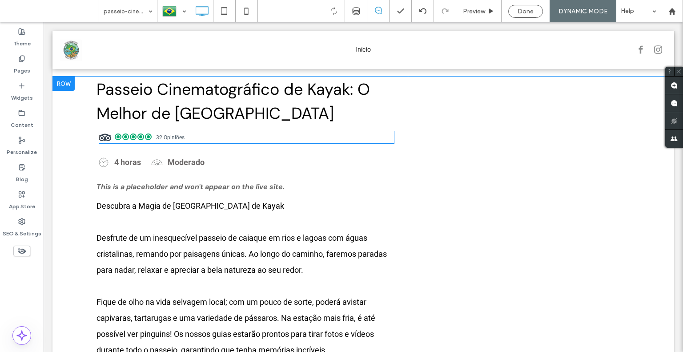
scroll to position [44, 0]
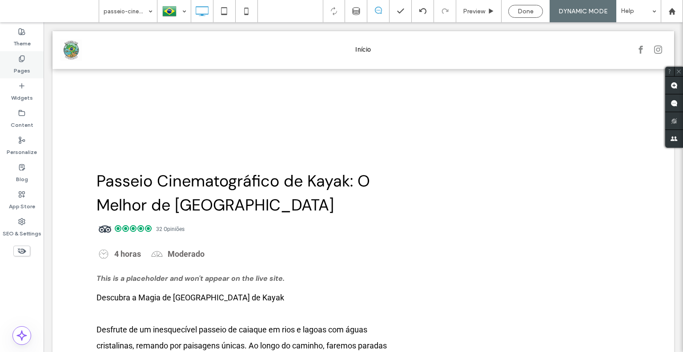
click at [20, 69] on label "Pages" at bounding box center [22, 68] width 16 height 12
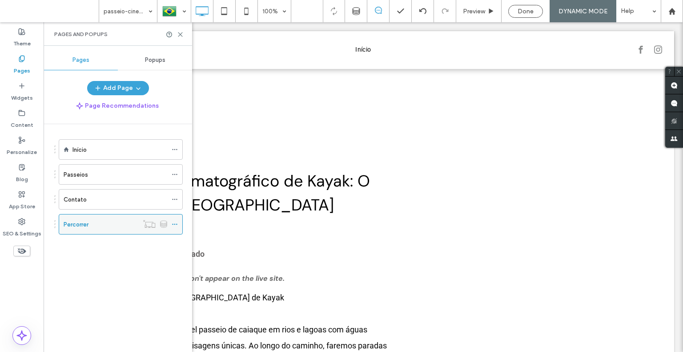
click at [174, 222] on icon at bounding box center [175, 224] width 6 height 6
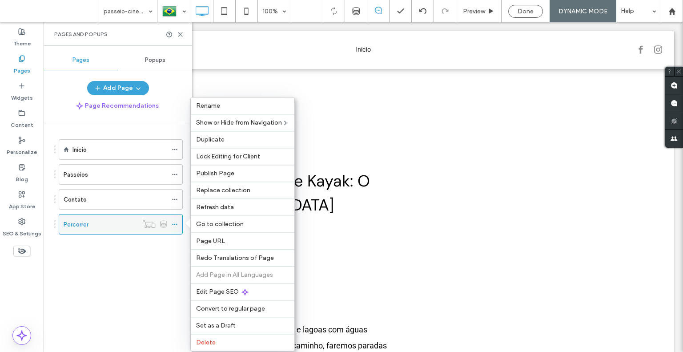
click at [172, 221] on icon at bounding box center [175, 224] width 6 height 6
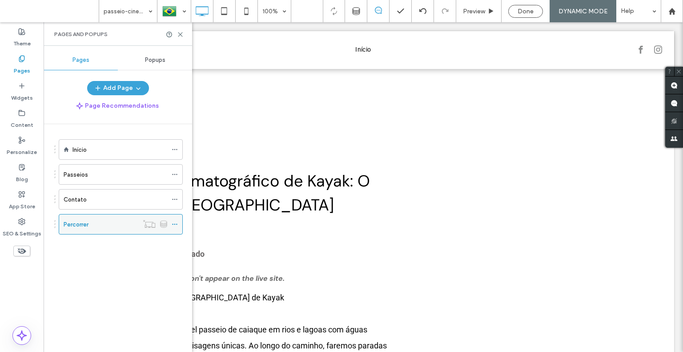
click at [178, 222] on div at bounding box center [177, 223] width 11 height 13
click at [176, 224] on icon at bounding box center [175, 224] width 6 height 6
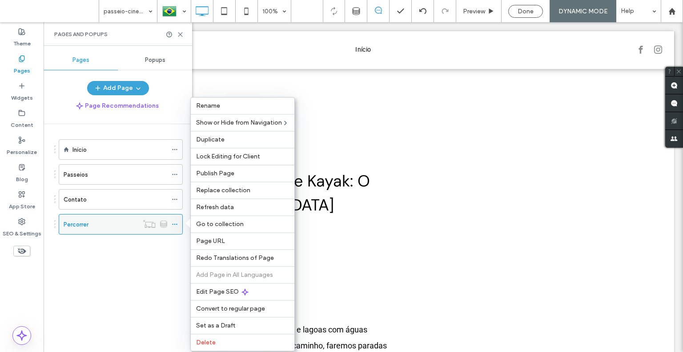
click at [175, 224] on use at bounding box center [174, 224] width 5 height 1
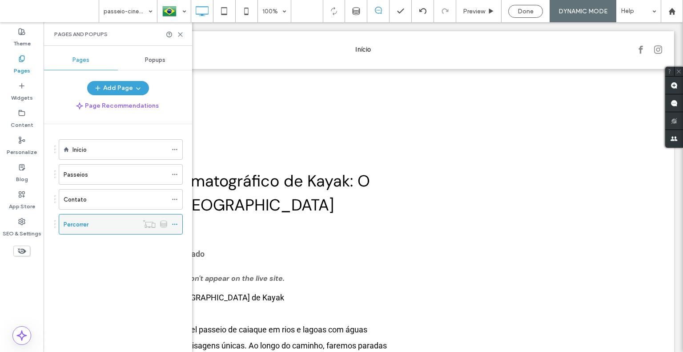
click at [175, 224] on use at bounding box center [174, 224] width 5 height 1
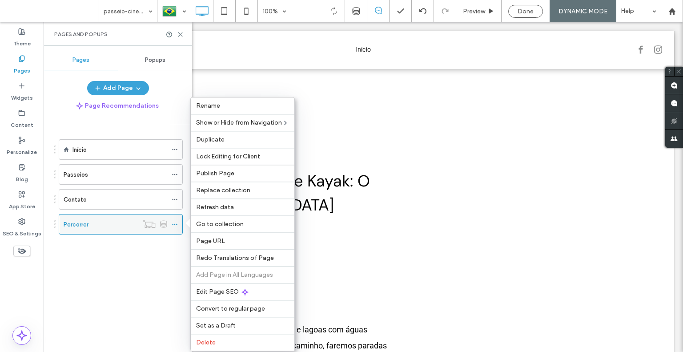
click at [175, 224] on icon at bounding box center [175, 224] width 6 height 6
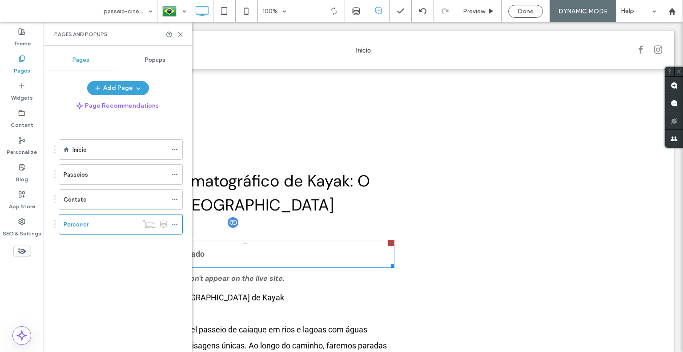
scroll to position [178, 0]
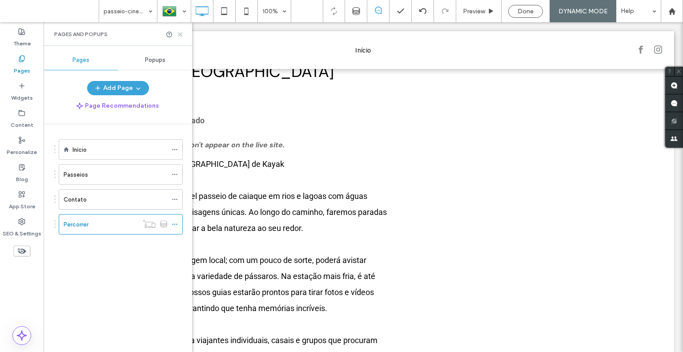
click at [180, 35] on use at bounding box center [180, 34] width 4 height 4
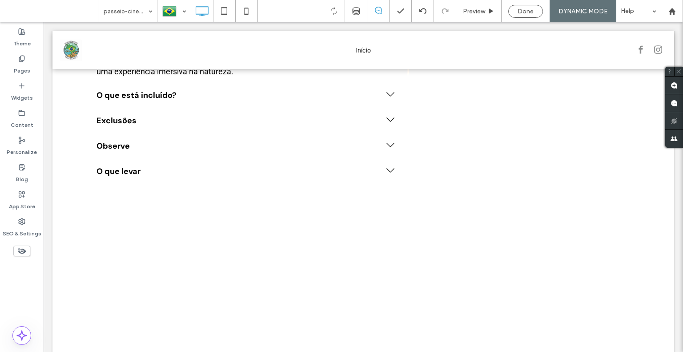
scroll to position [489, 0]
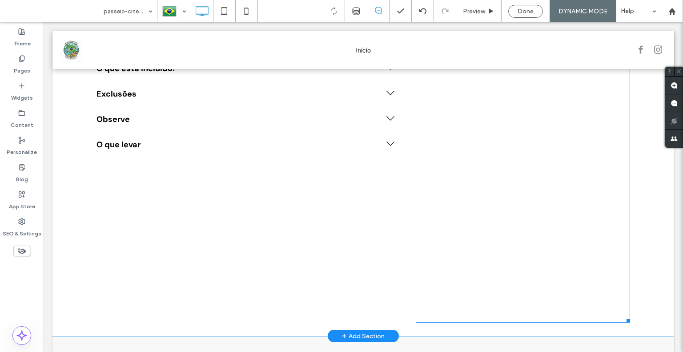
click at [441, 232] on span at bounding box center [523, 22] width 214 height 599
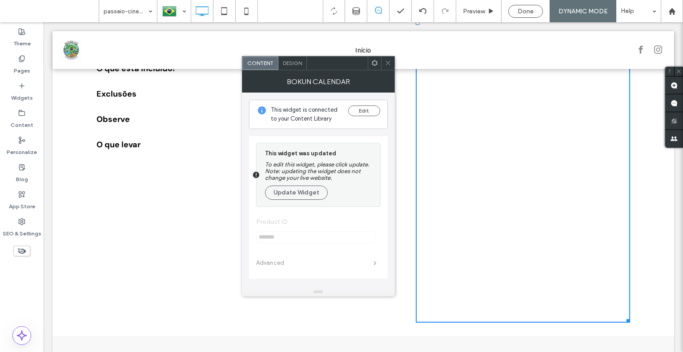
click at [377, 65] on icon at bounding box center [374, 63] width 7 height 7
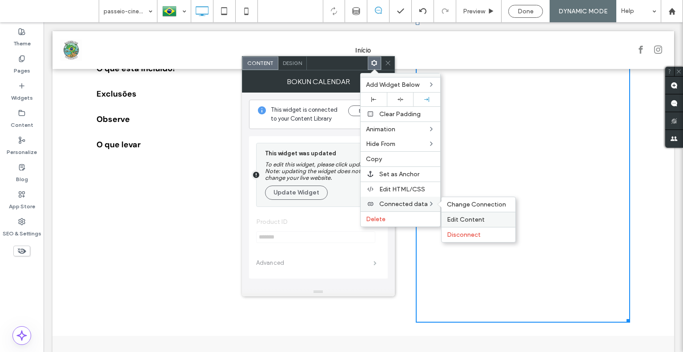
click at [455, 217] on span "Edit Content" at bounding box center [466, 220] width 38 height 8
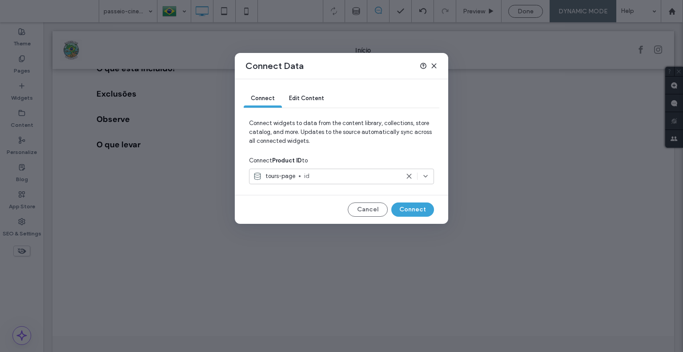
click at [320, 90] on div "Edit Content" at bounding box center [306, 99] width 49 height 18
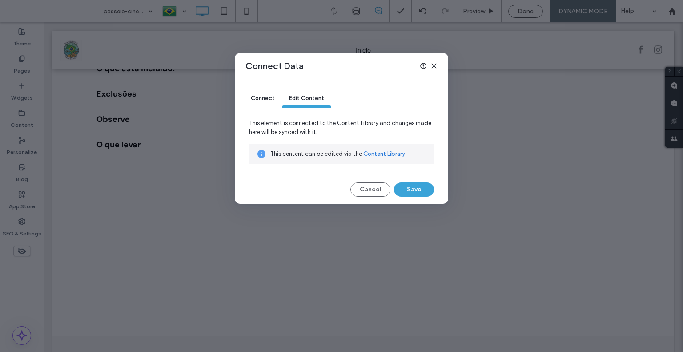
click at [266, 97] on span "Connect" at bounding box center [263, 98] width 24 height 7
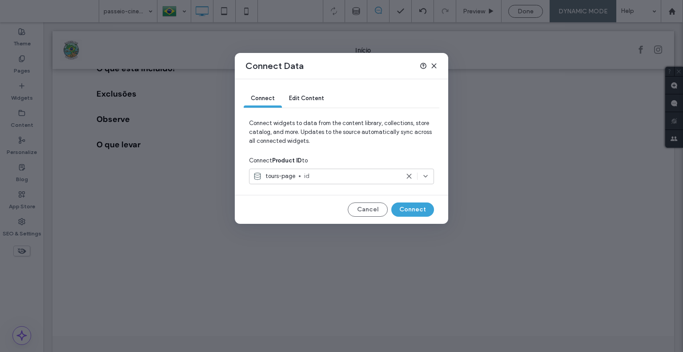
click at [320, 173] on span "id" at bounding box center [351, 176] width 95 height 9
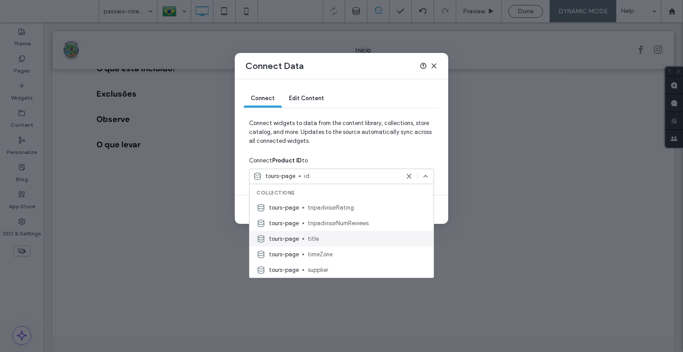
click at [303, 240] on div "tours-page title" at bounding box center [342, 239] width 184 height 16
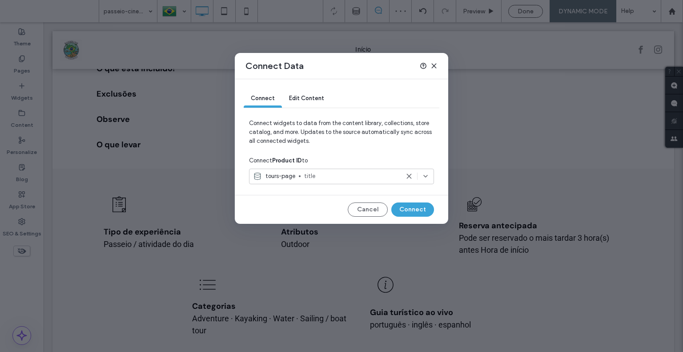
click at [290, 175] on span "tours-page" at bounding box center [281, 176] width 30 height 9
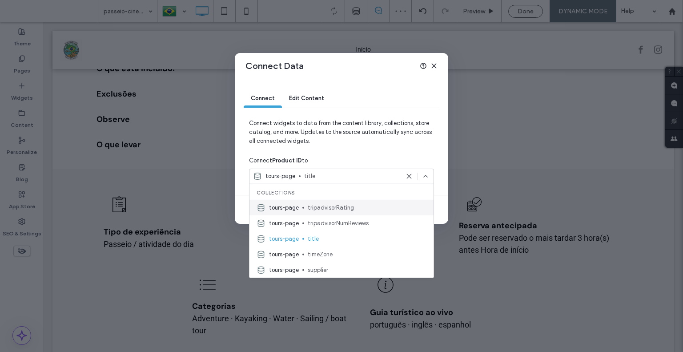
click at [291, 210] on span "tours-page" at bounding box center [284, 207] width 30 height 9
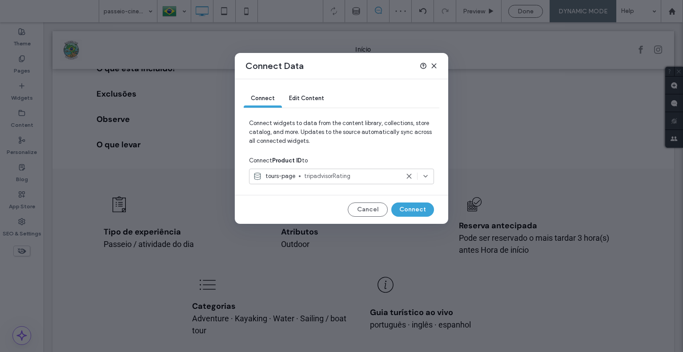
click at [294, 176] on span "tours-page" at bounding box center [281, 176] width 30 height 9
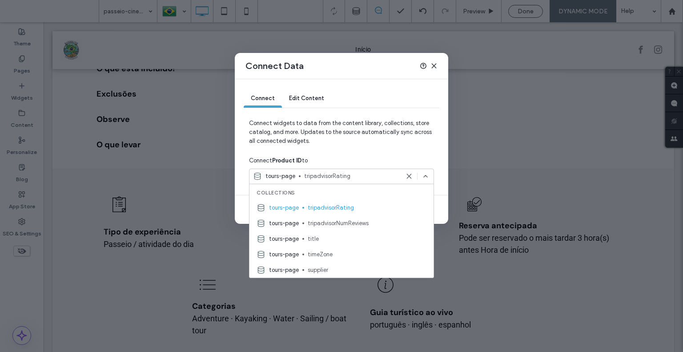
click at [306, 270] on div "tours-page supplier" at bounding box center [342, 270] width 184 height 16
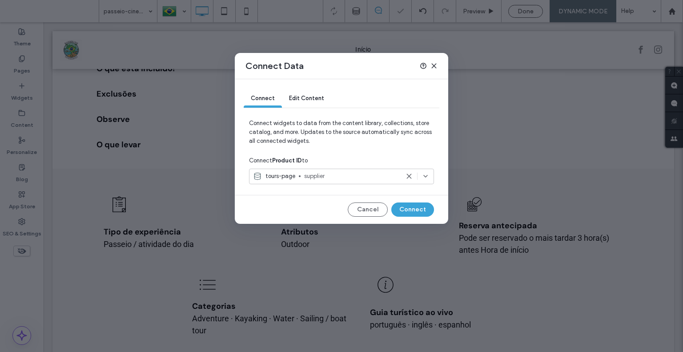
click at [431, 68] on icon at bounding box center [434, 65] width 7 height 7
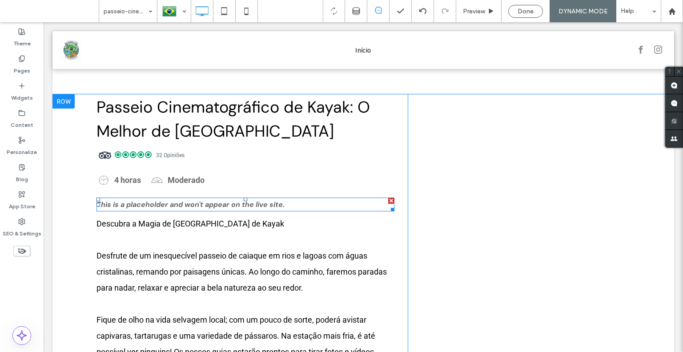
scroll to position [133, 0]
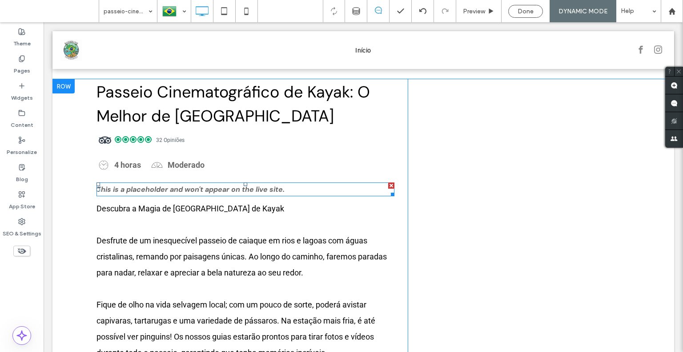
click at [239, 188] on span "This is a placeholder and won't appear on the live site." at bounding box center [191, 189] width 188 height 9
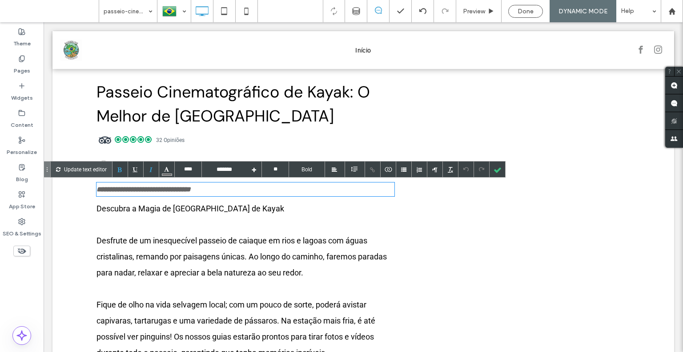
click at [76, 195] on div "**********" at bounding box center [363, 301] width 622 height 445
type input "****"
type input "******"
click at [499, 171] on div at bounding box center [498, 169] width 16 height 16
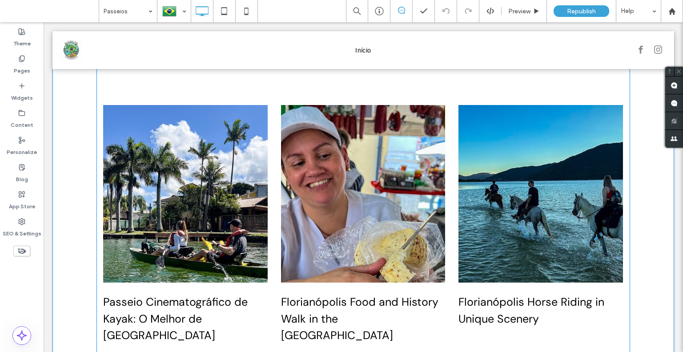
scroll to position [44, 0]
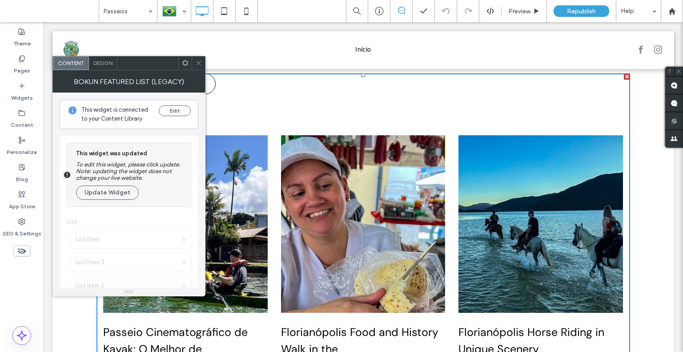
click at [187, 65] on icon at bounding box center [185, 63] width 7 height 7
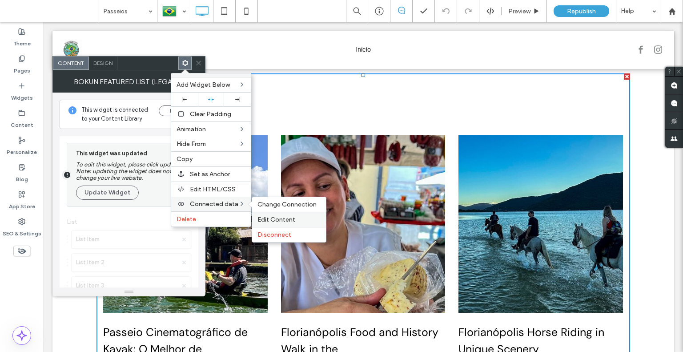
click at [269, 216] on span "Edit Content" at bounding box center [277, 220] width 38 height 8
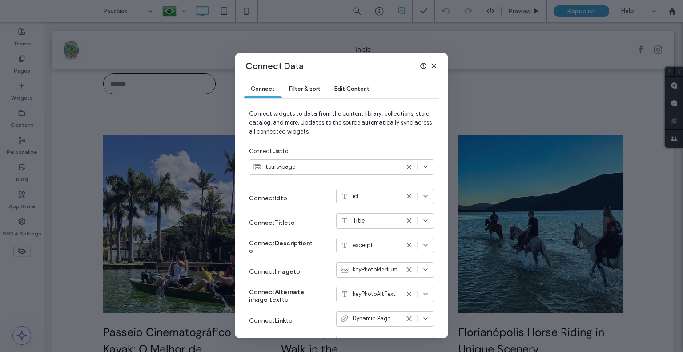
scroll to position [0, 0]
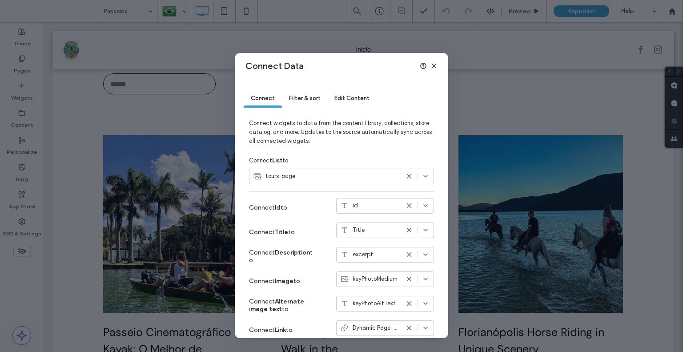
click at [311, 171] on div "tours-page" at bounding box center [341, 177] width 185 height 16
click at [316, 172] on div "tours-page" at bounding box center [326, 176] width 146 height 9
click at [356, 101] on div "Edit Content" at bounding box center [351, 99] width 49 height 18
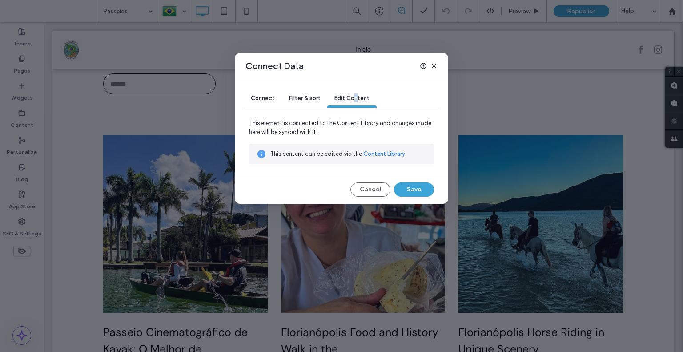
drag, startPoint x: 432, startPoint y: 68, endPoint x: 388, endPoint y: 57, distance: 45.3
click at [432, 68] on icon at bounding box center [434, 65] width 7 height 7
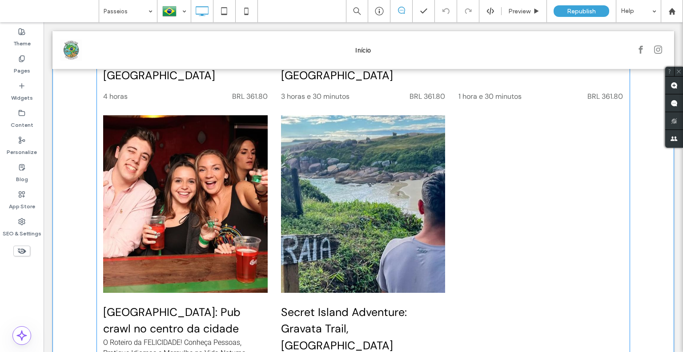
scroll to position [222, 0]
